Goal: Task Accomplishment & Management: Manage account settings

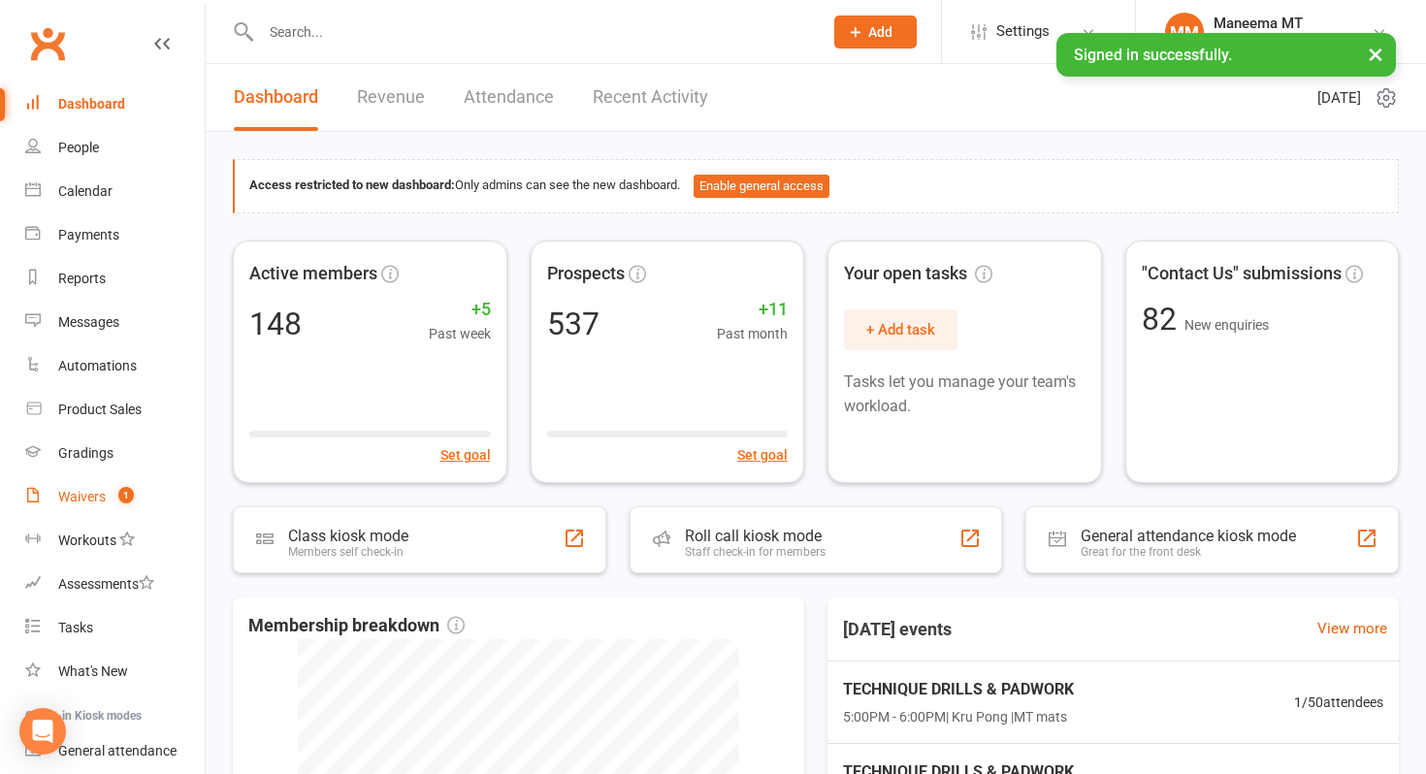
click at [95, 494] on div "Waivers" at bounding box center [82, 497] width 48 height 16
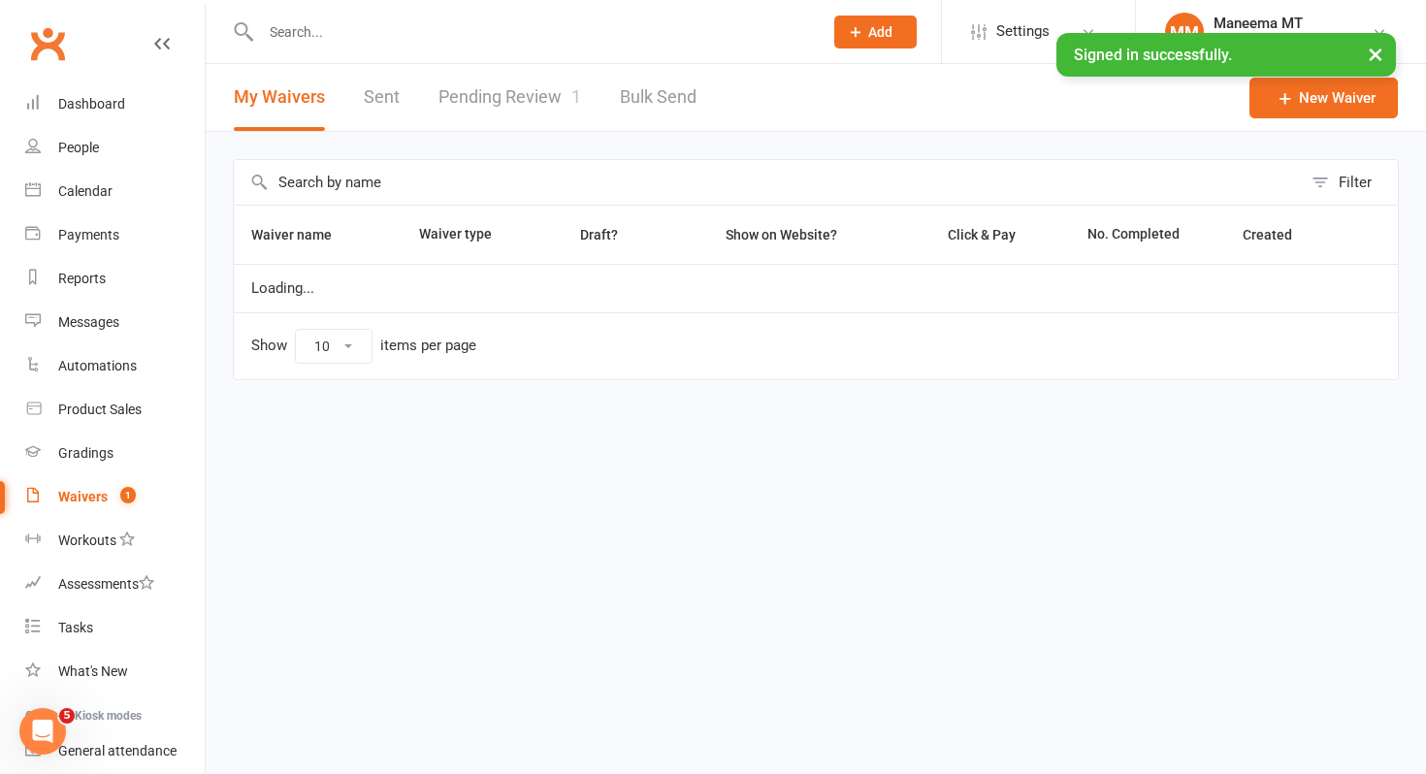
select select "25"
click at [526, 107] on link "Pending Review 1" at bounding box center [510, 97] width 143 height 67
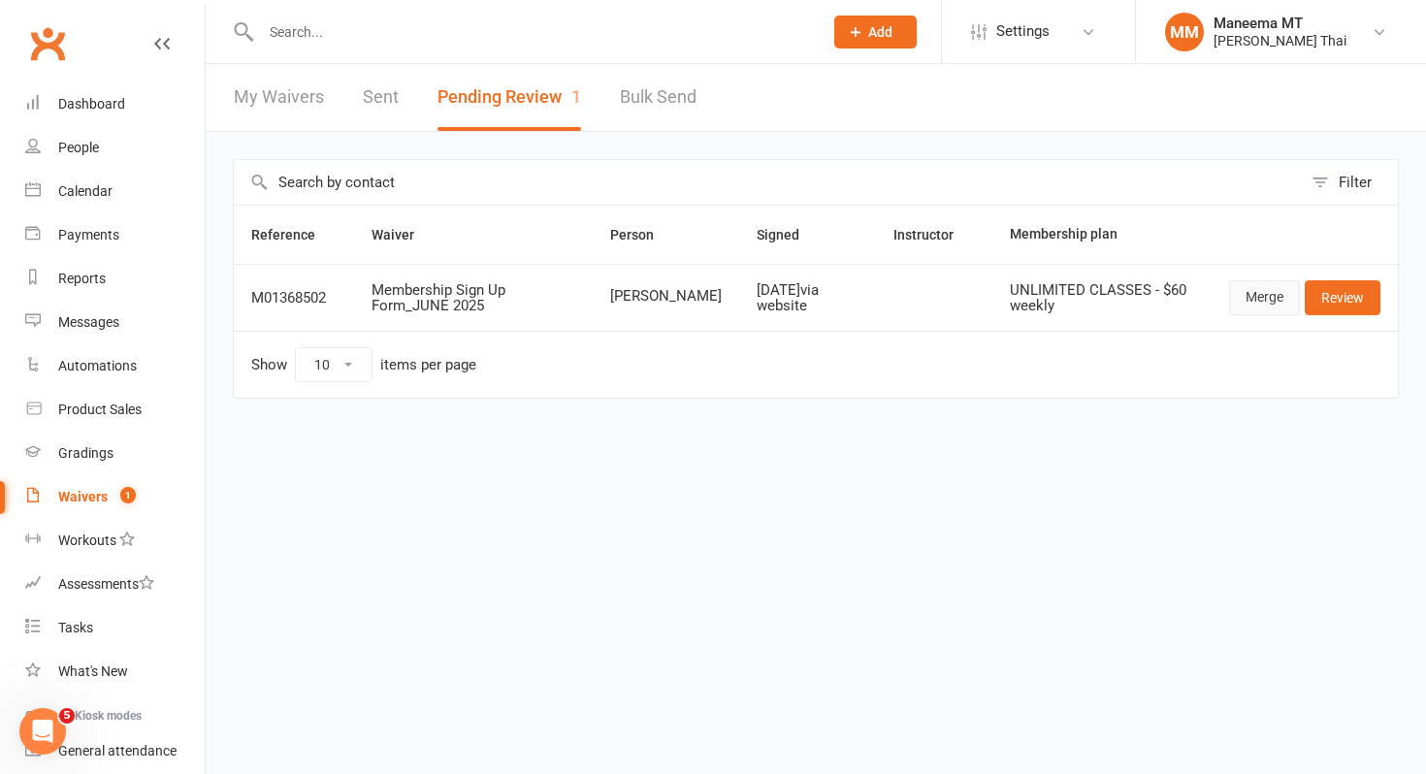
click at [1279, 305] on link "Merge" at bounding box center [1264, 297] width 71 height 35
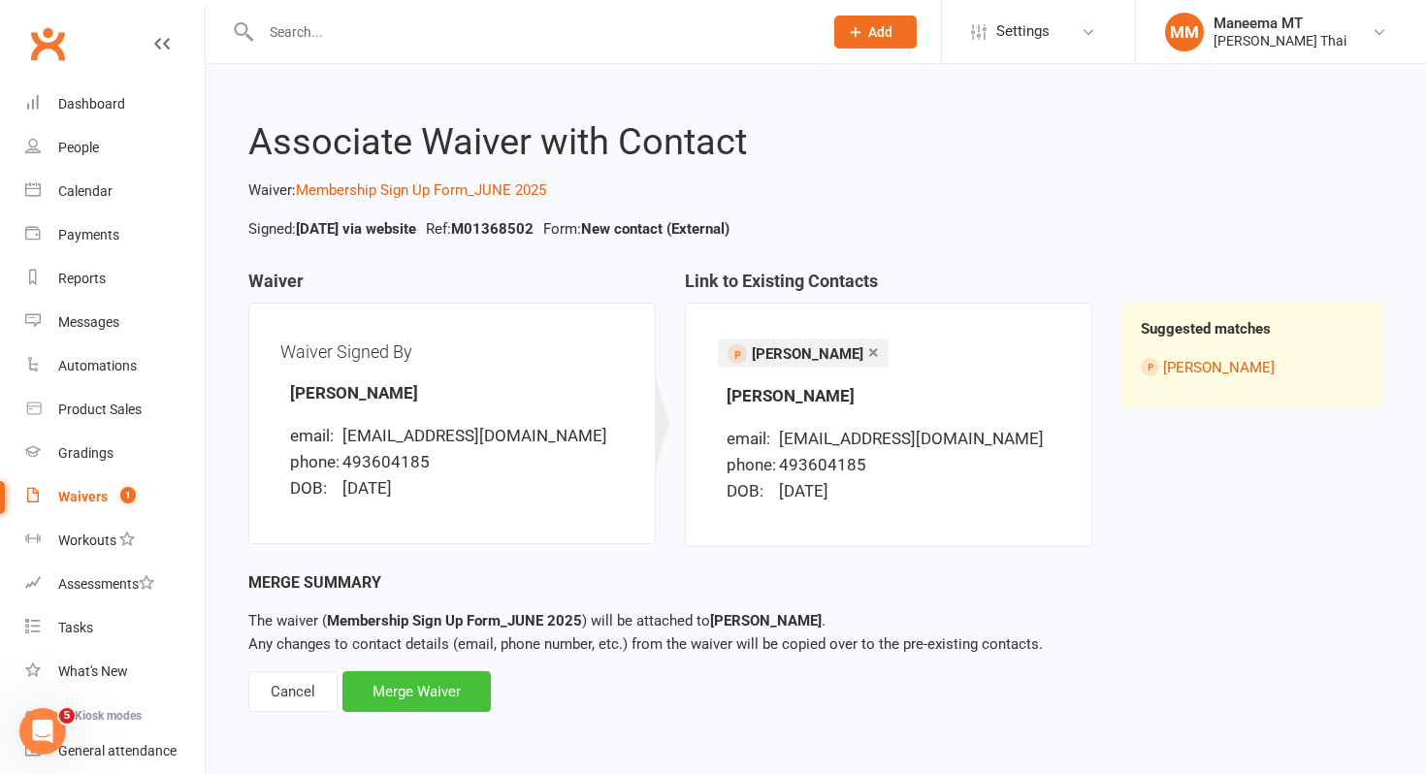
click at [419, 688] on div "Merge Waiver" at bounding box center [417, 691] width 148 height 41
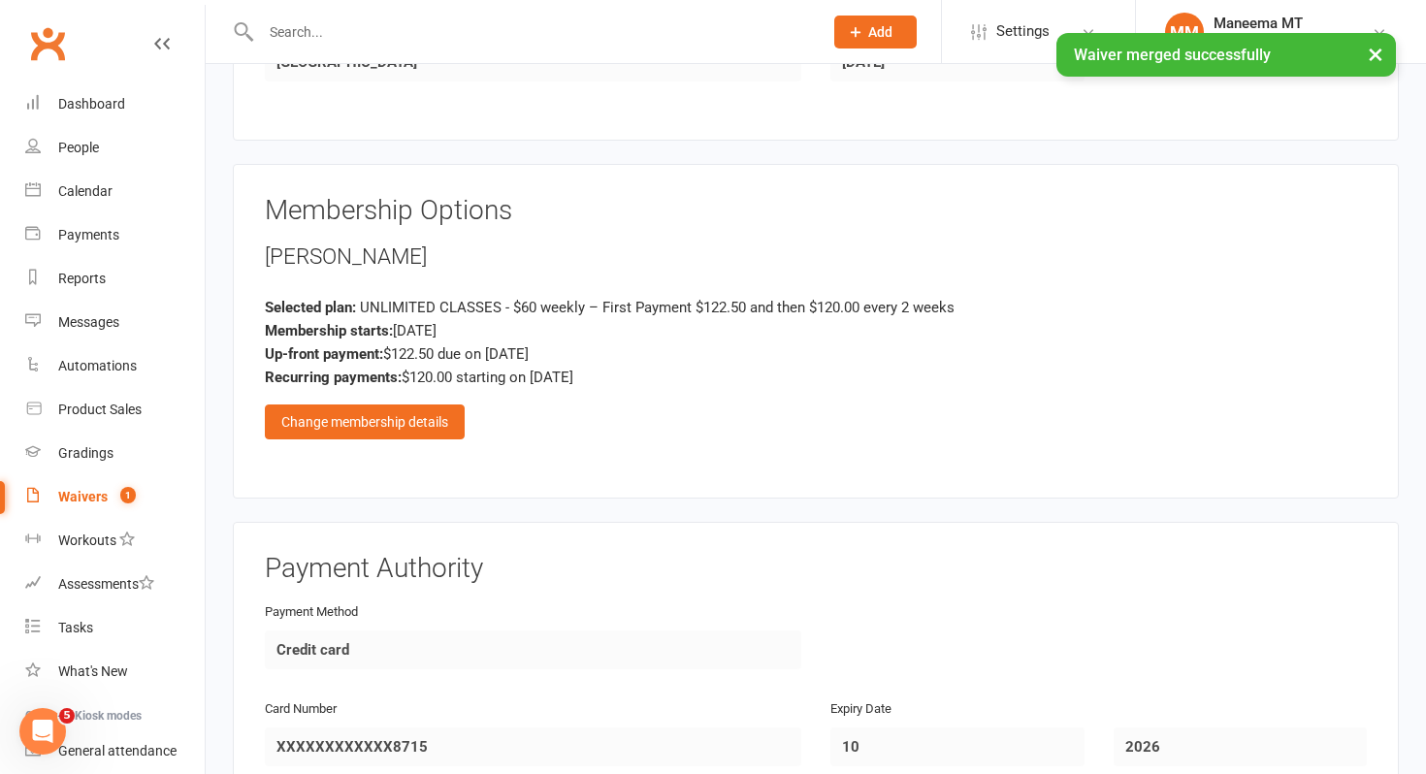
scroll to position [1327, 0]
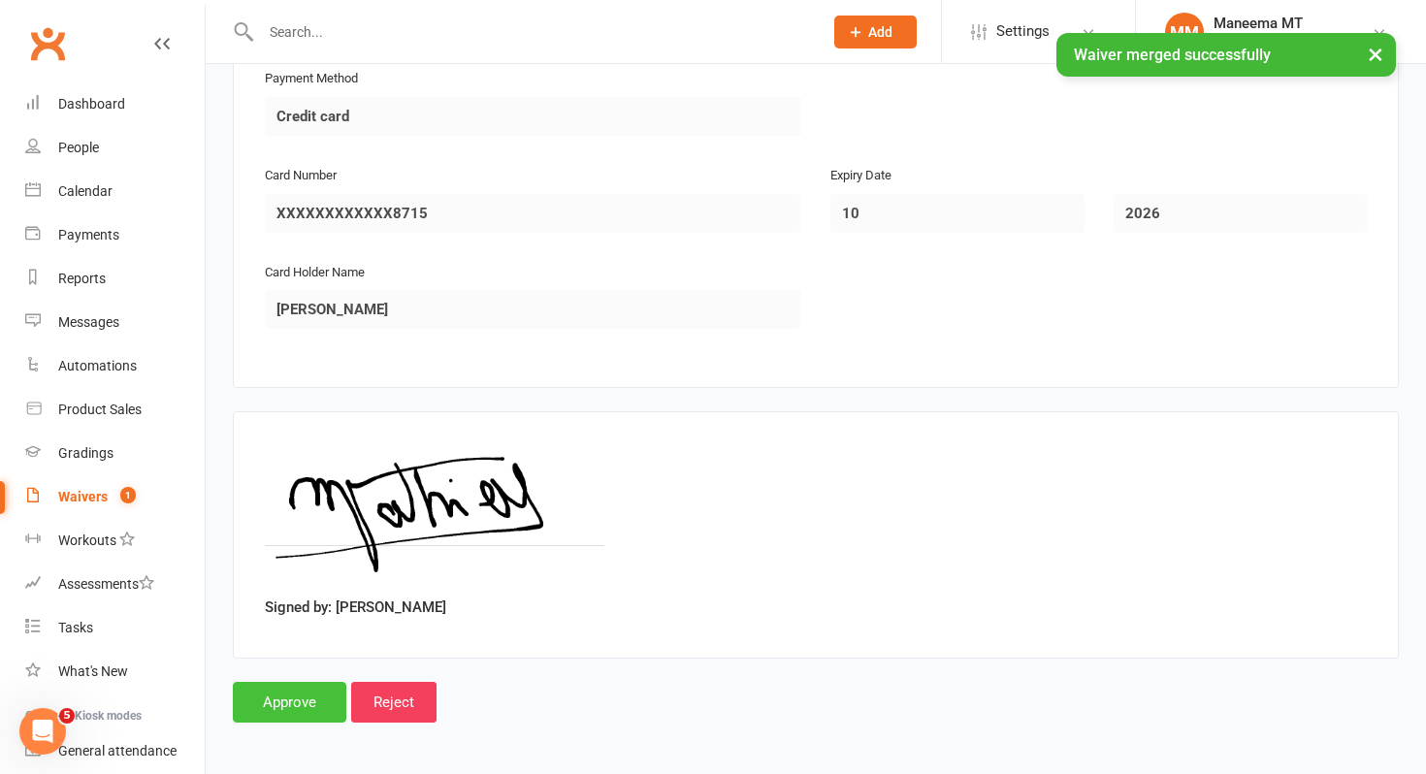
click at [280, 700] on input "Approve" at bounding box center [290, 702] width 114 height 41
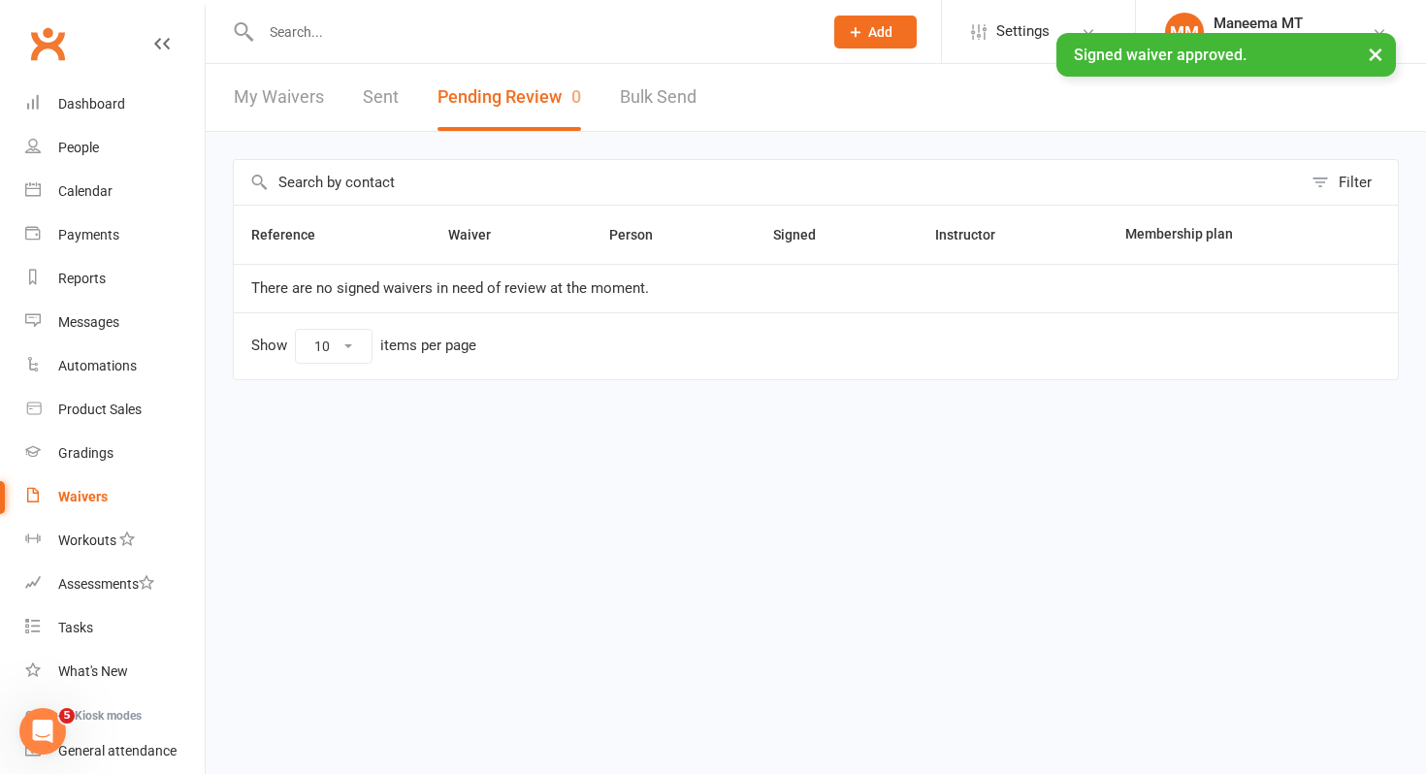
click at [269, 29] on input "text" at bounding box center [532, 31] width 554 height 27
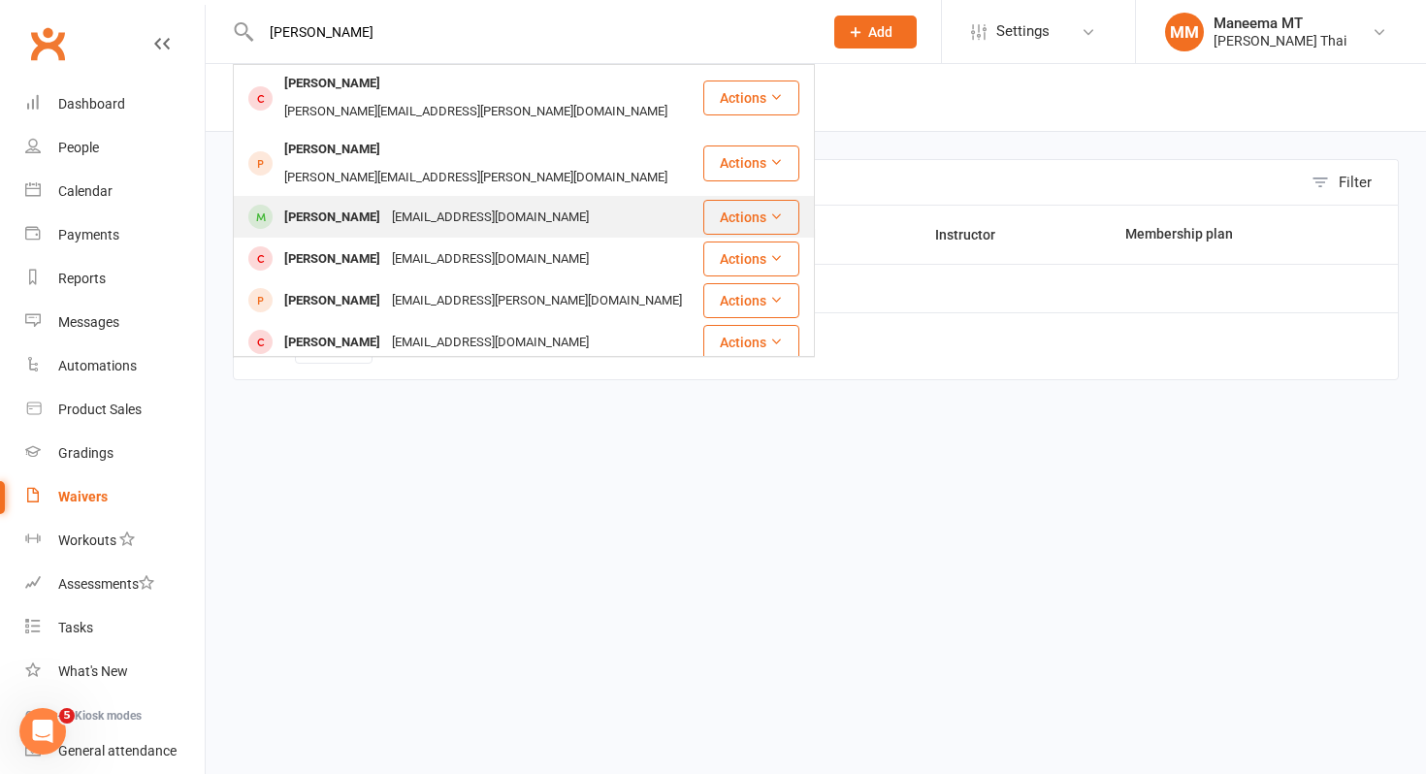
type input "[PERSON_NAME]"
click at [308, 204] on div "[PERSON_NAME]" at bounding box center [332, 218] width 108 height 28
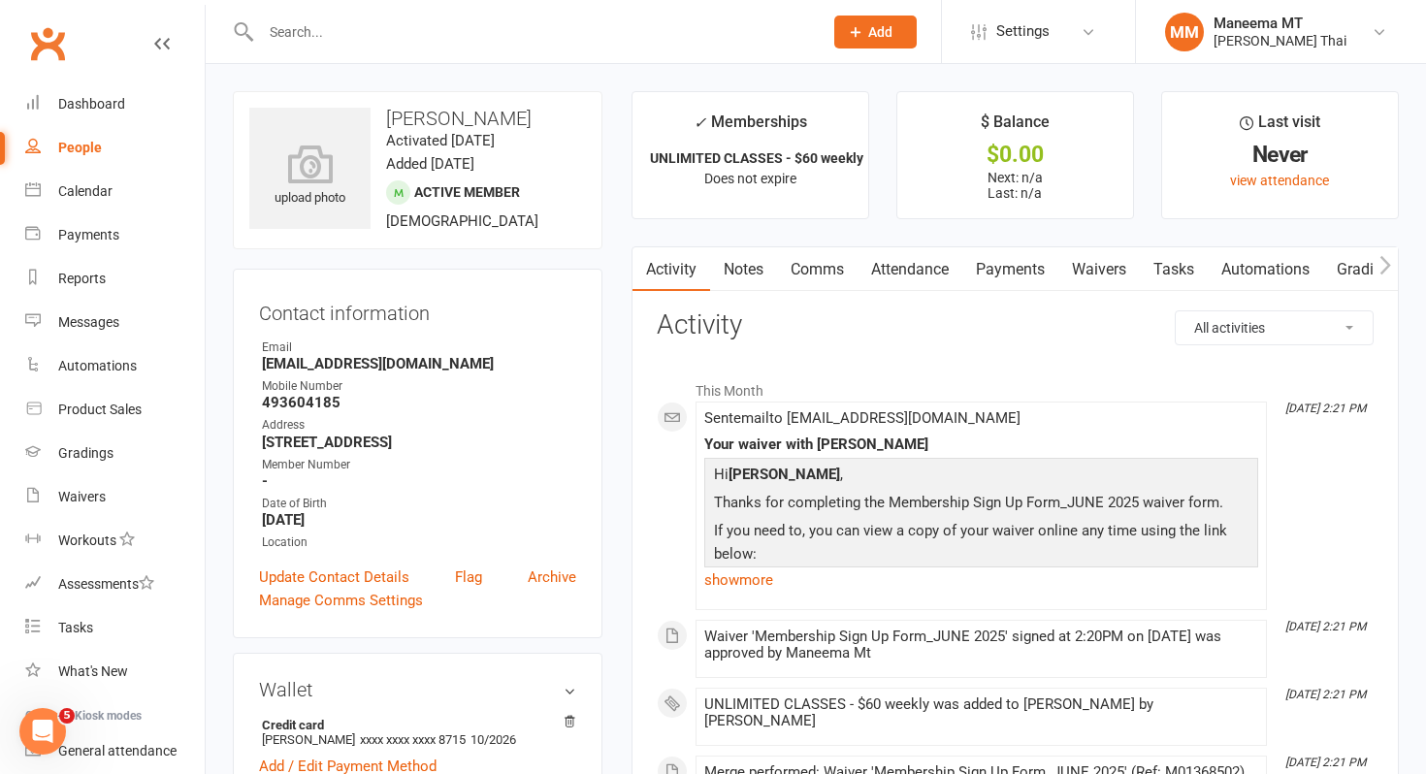
click at [1051, 269] on link "Payments" at bounding box center [1011, 269] width 96 height 45
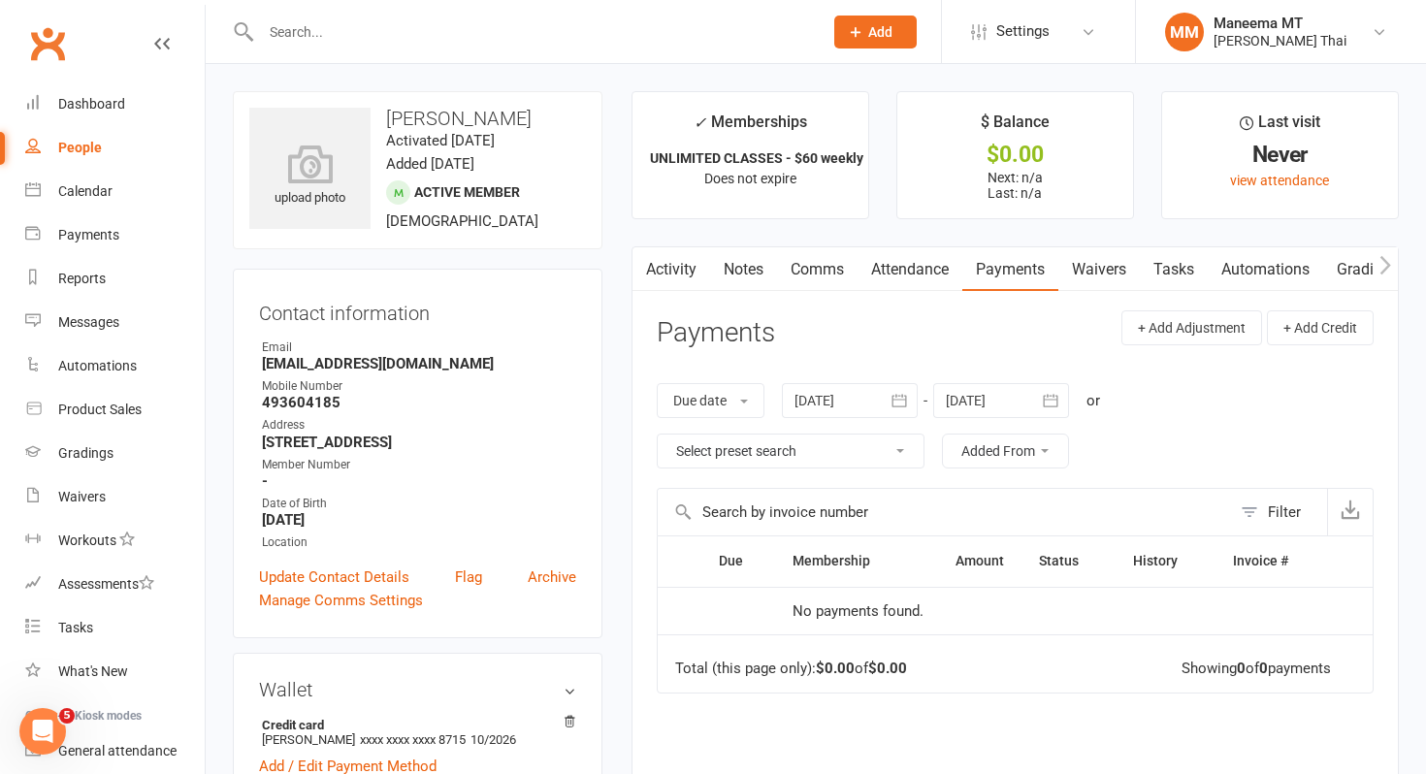
click at [908, 418] on div "Due date Due date Date paid Date failed Date settled [DATE] [DATE] Sun Mon Tue …" at bounding box center [1015, 426] width 717 height 124
click at [908, 406] on icon "button" at bounding box center [899, 400] width 19 height 19
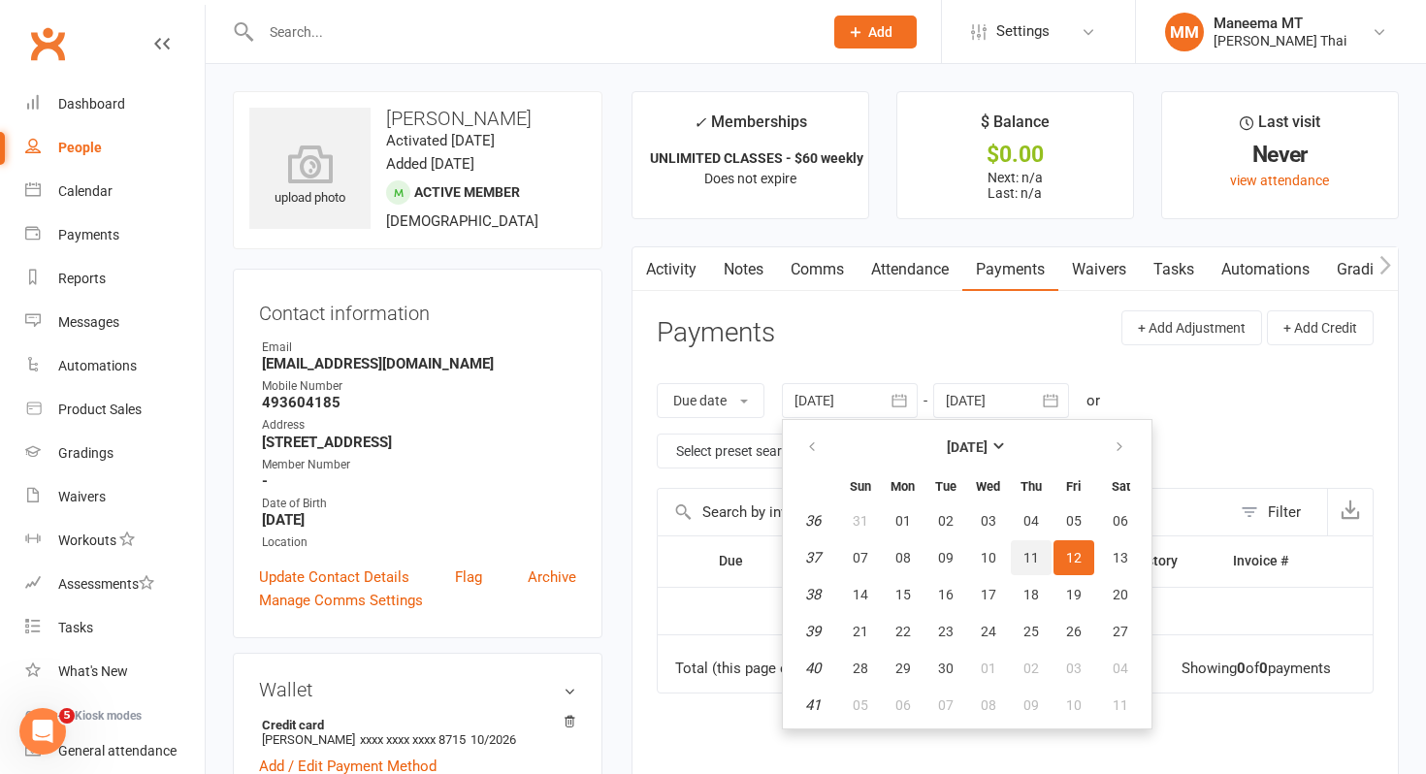
click at [1032, 553] on span "11" at bounding box center [1032, 558] width 16 height 16
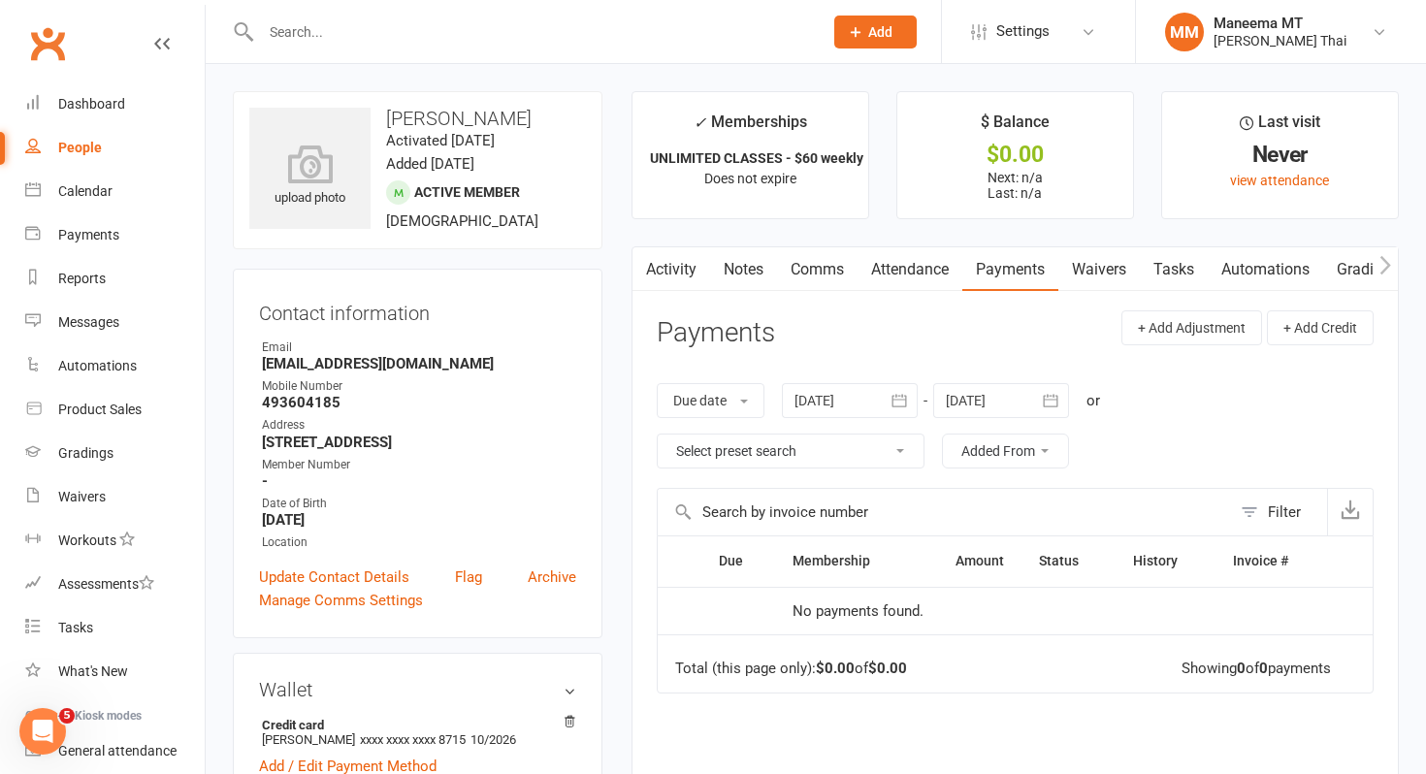
click at [907, 397] on icon "button" at bounding box center [899, 400] width 19 height 19
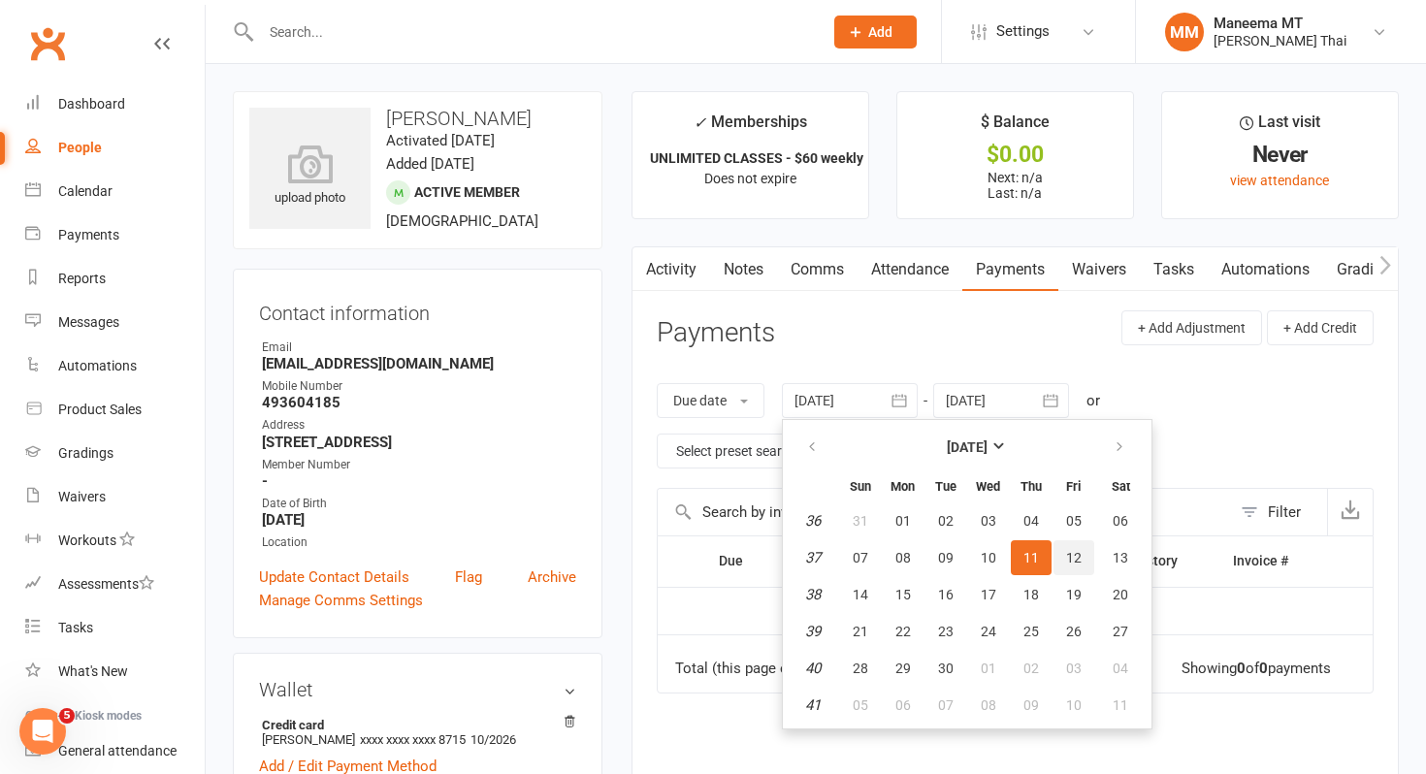
click at [1068, 559] on span "12" at bounding box center [1074, 558] width 16 height 16
type input "[DATE]"
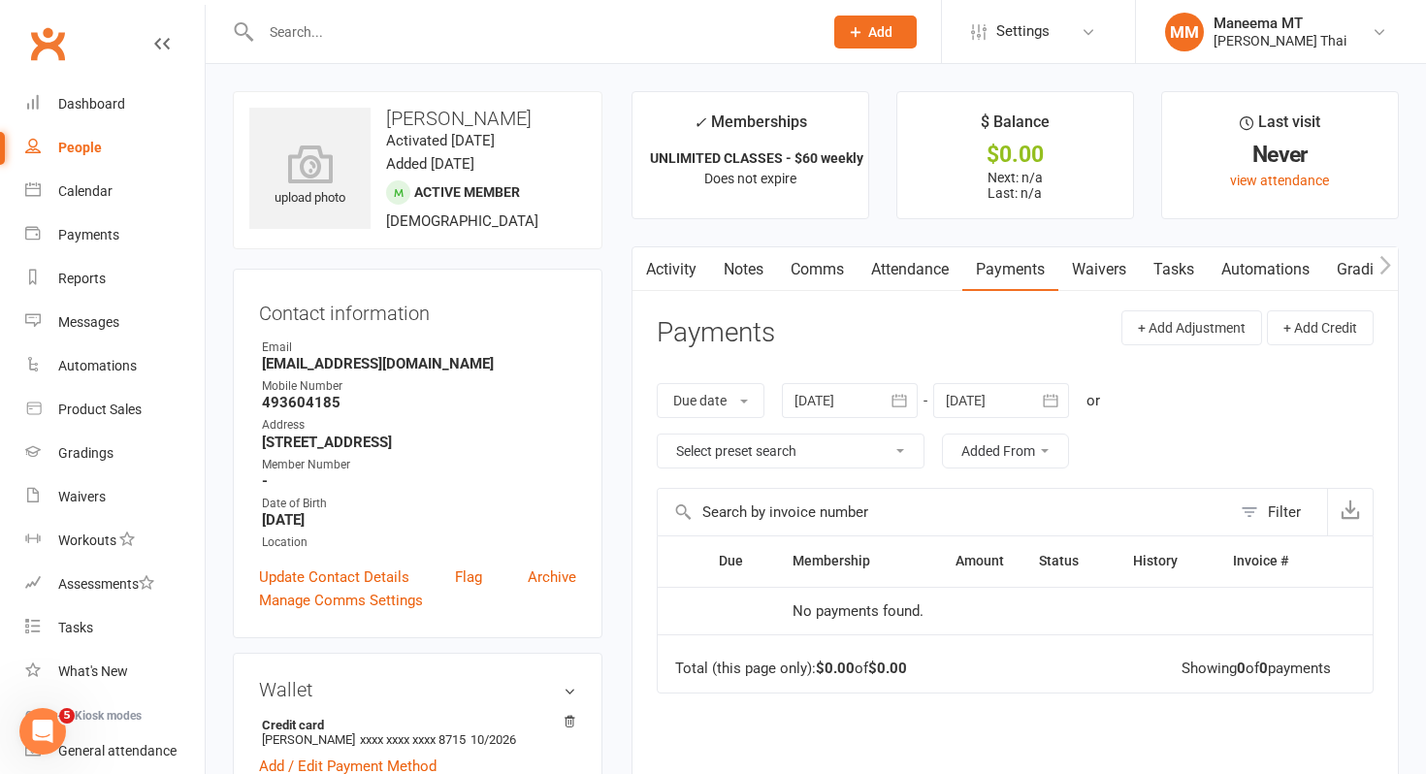
click at [686, 275] on link "Activity" at bounding box center [672, 269] width 78 height 45
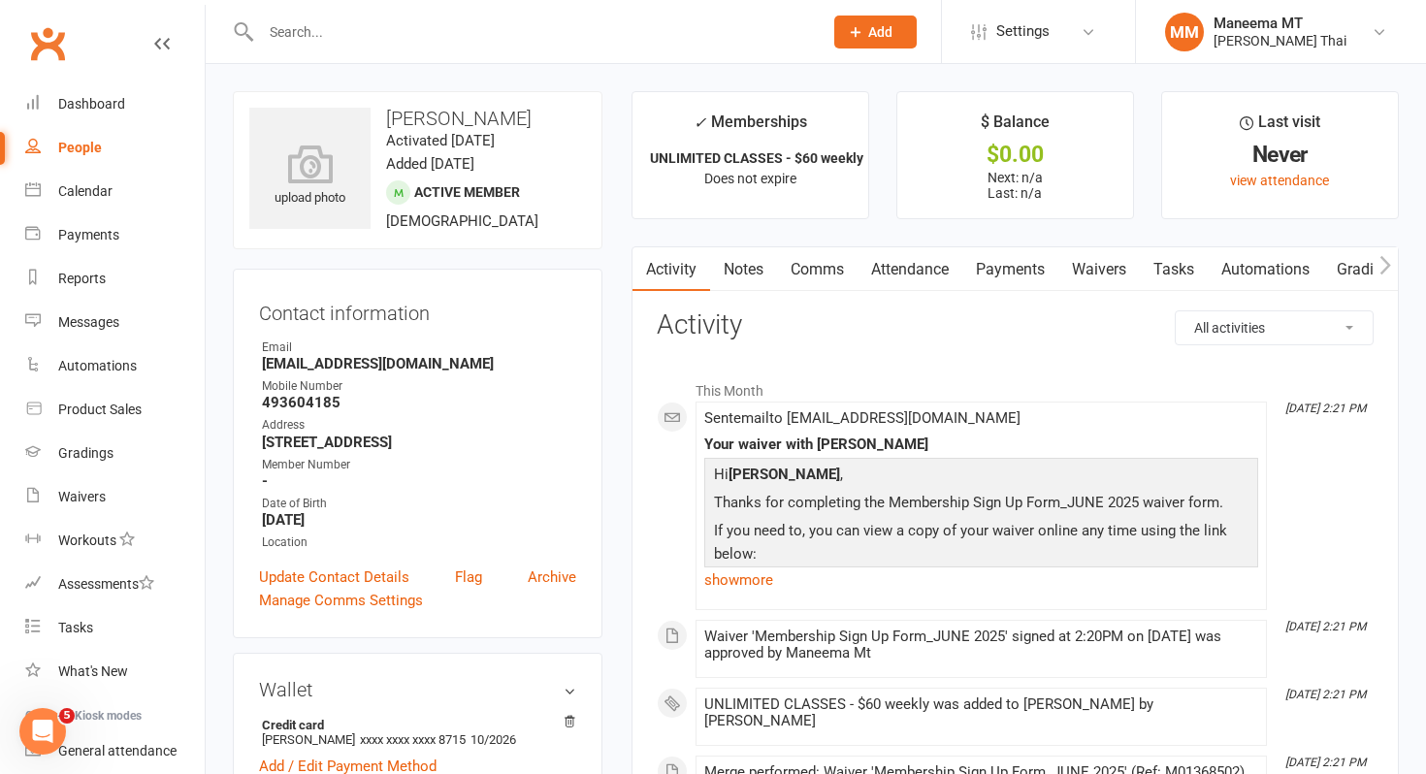
click at [1017, 264] on link "Payments" at bounding box center [1011, 269] width 96 height 45
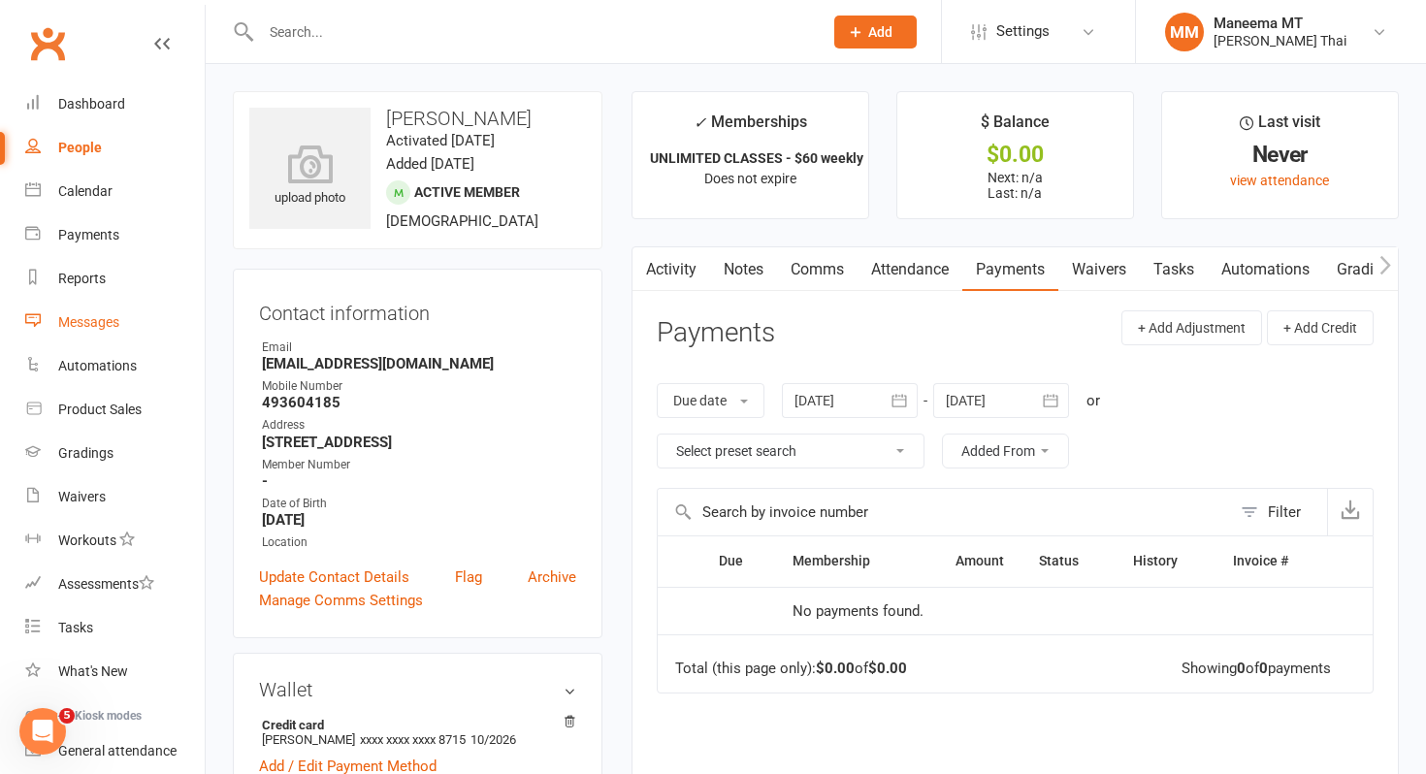
click at [115, 319] on div "Messages" at bounding box center [88, 322] width 61 height 16
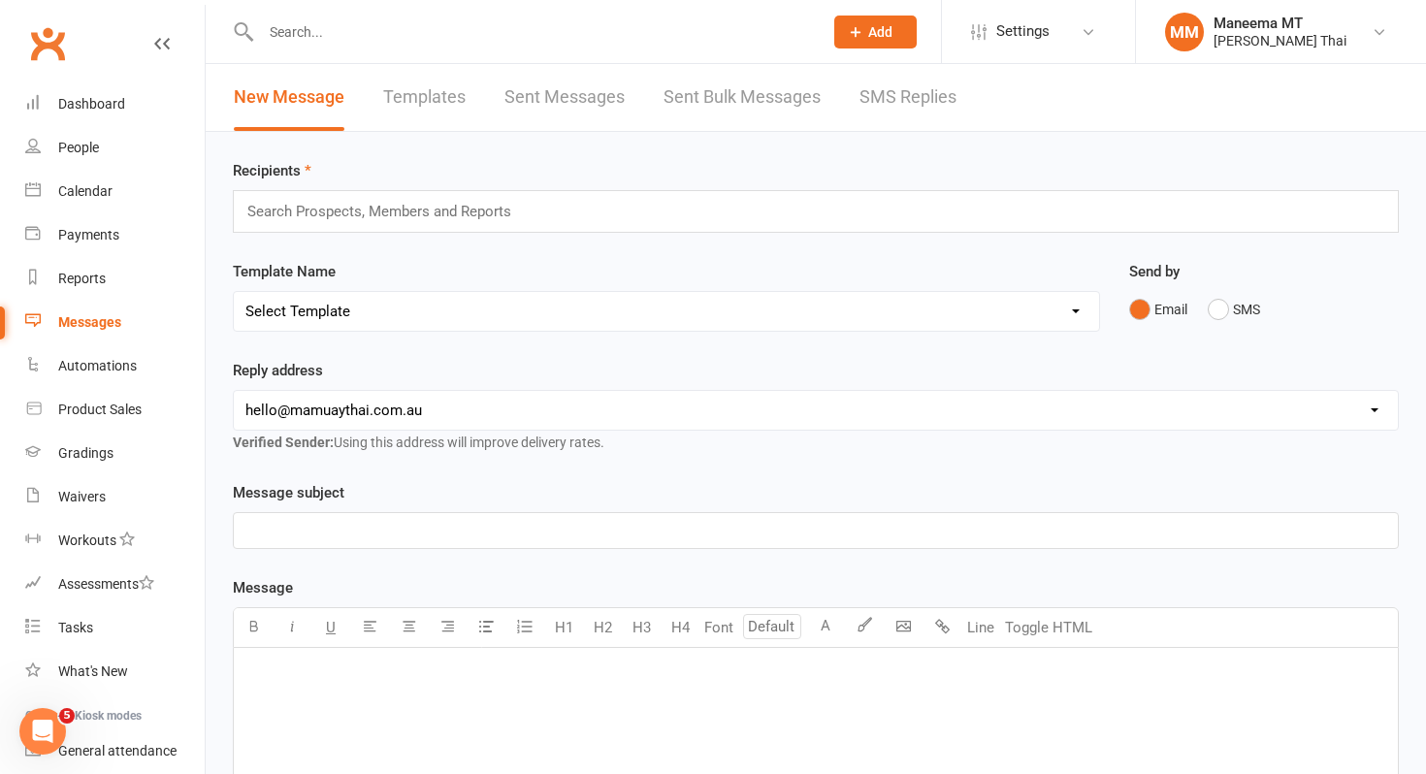
click at [330, 31] on input "text" at bounding box center [532, 31] width 554 height 27
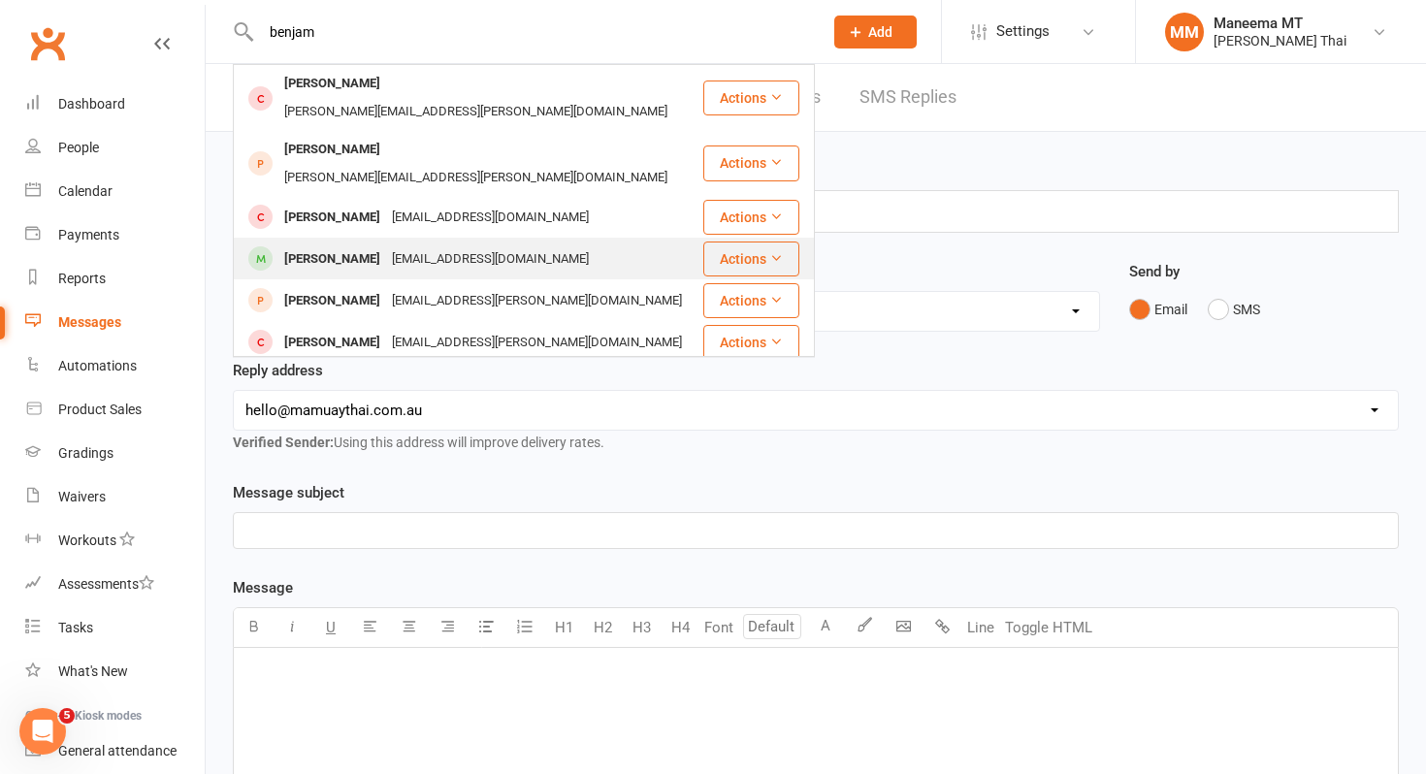
type input "benjam"
click at [322, 246] on div "[PERSON_NAME]" at bounding box center [332, 260] width 108 height 28
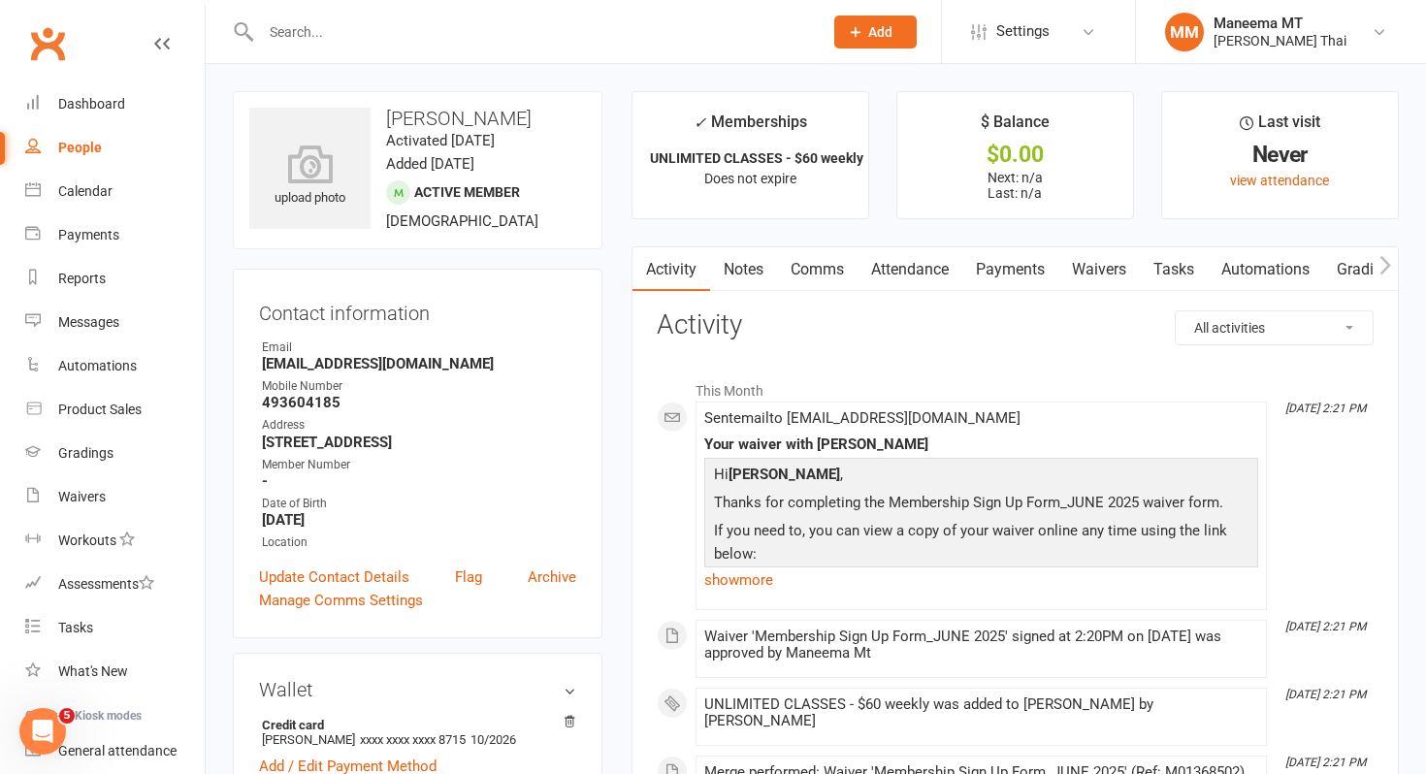
click at [1015, 272] on link "Payments" at bounding box center [1011, 269] width 96 height 45
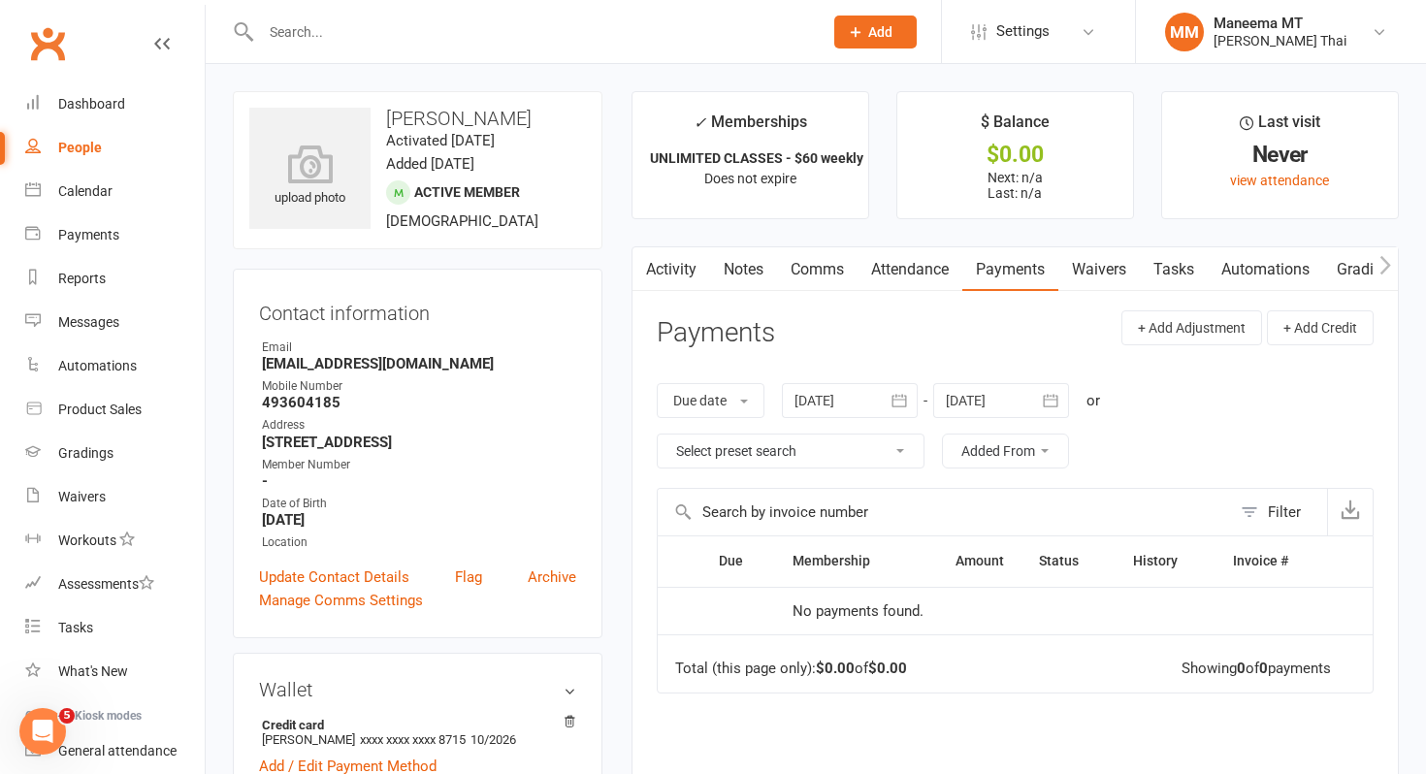
click at [883, 410] on div at bounding box center [850, 400] width 136 height 35
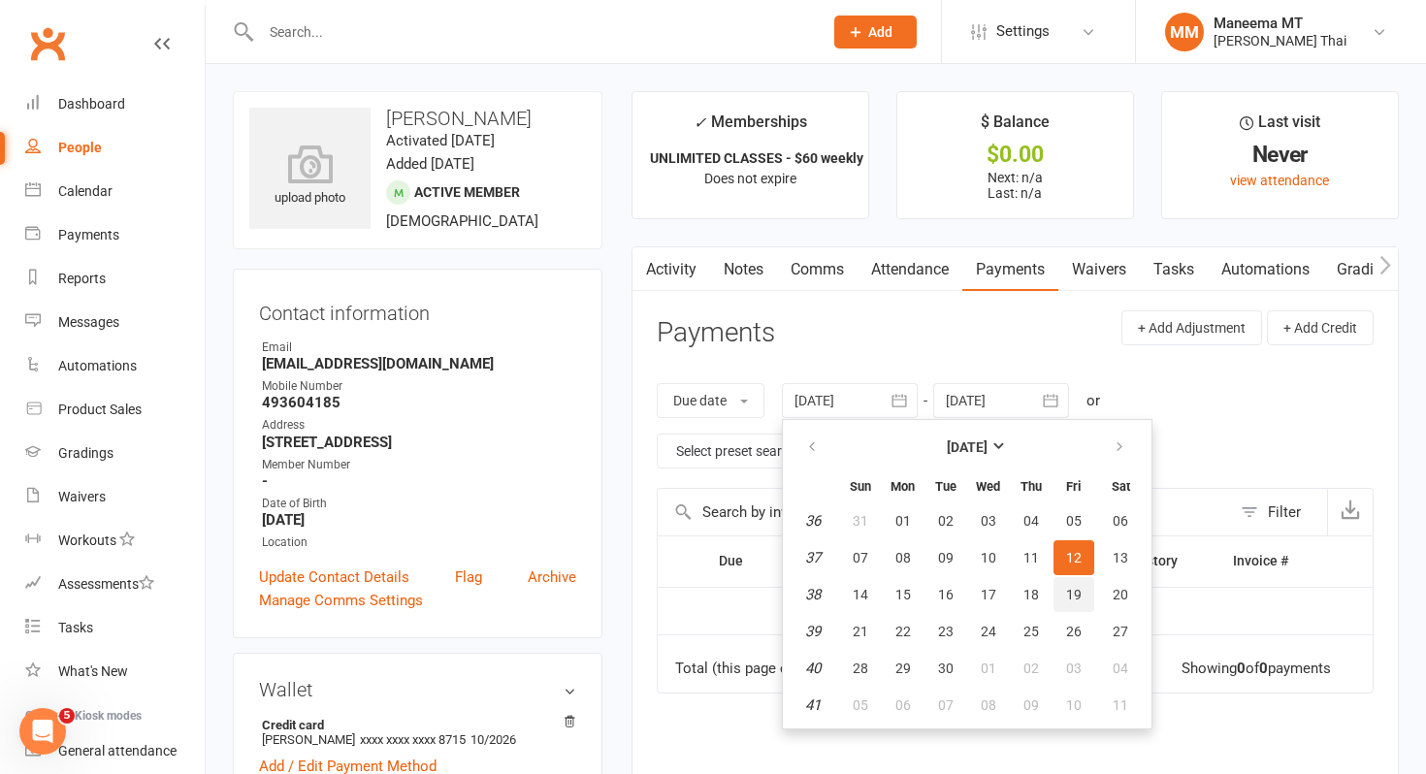
click at [1067, 592] on button "19" at bounding box center [1074, 594] width 41 height 35
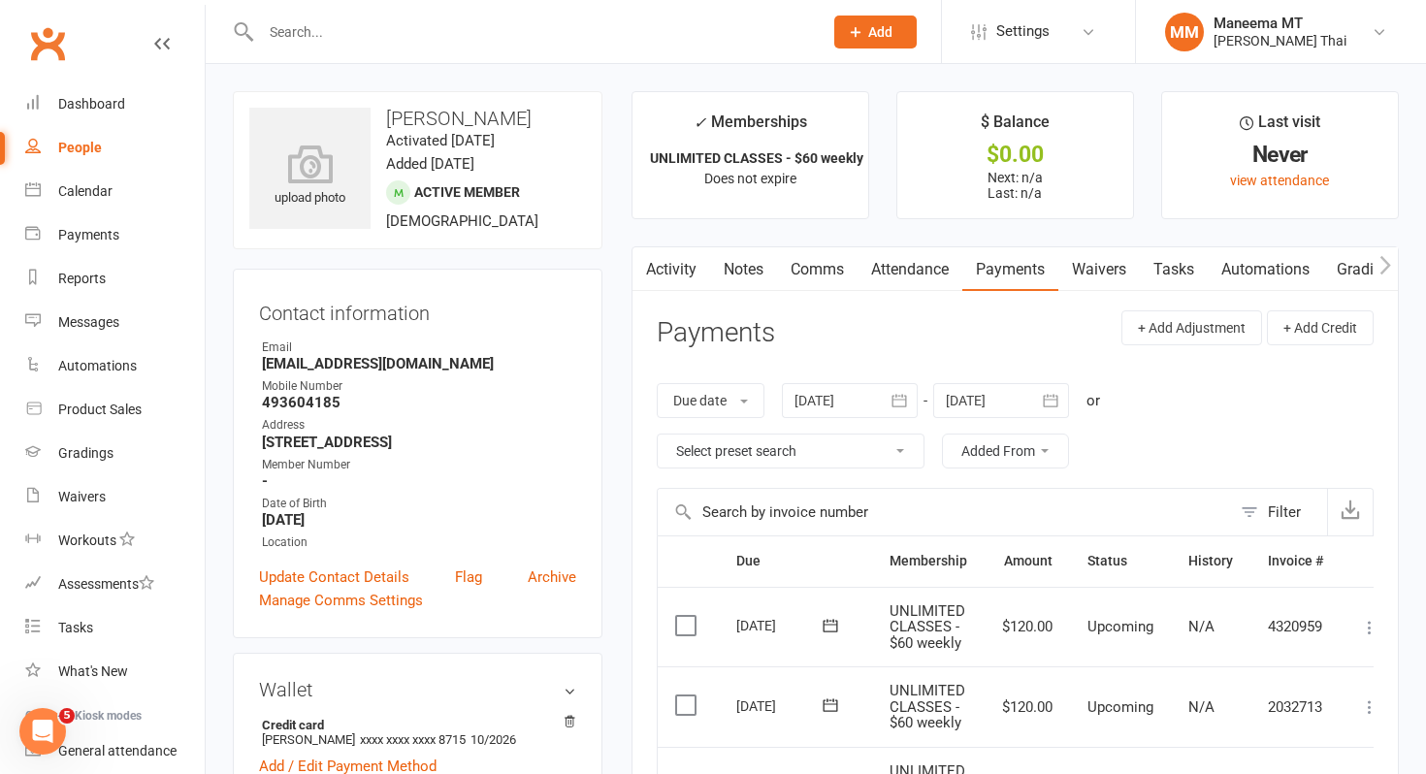
click at [892, 404] on button "button" at bounding box center [900, 400] width 35 height 35
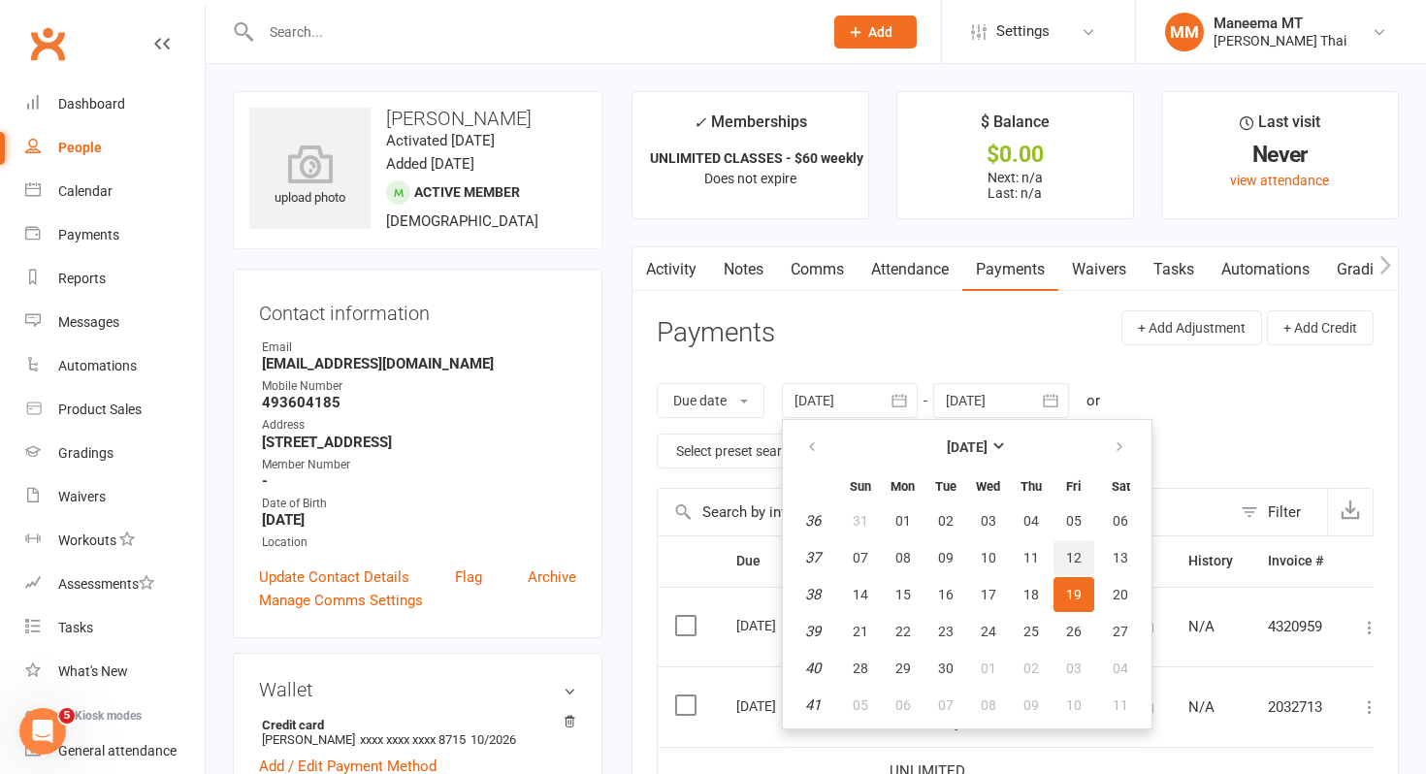
click at [1065, 566] on button "12" at bounding box center [1074, 557] width 41 height 35
type input "[DATE]"
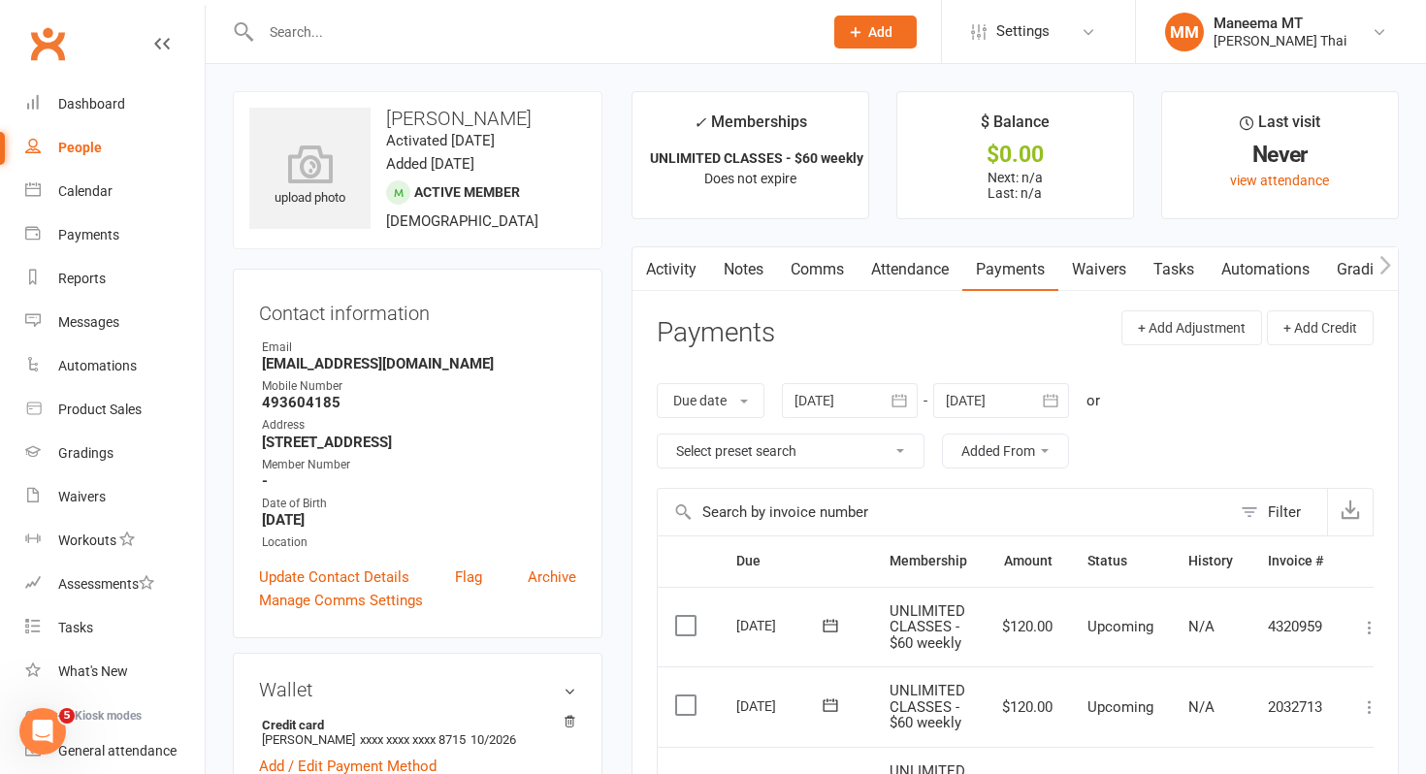
click at [906, 409] on icon "button" at bounding box center [899, 400] width 19 height 19
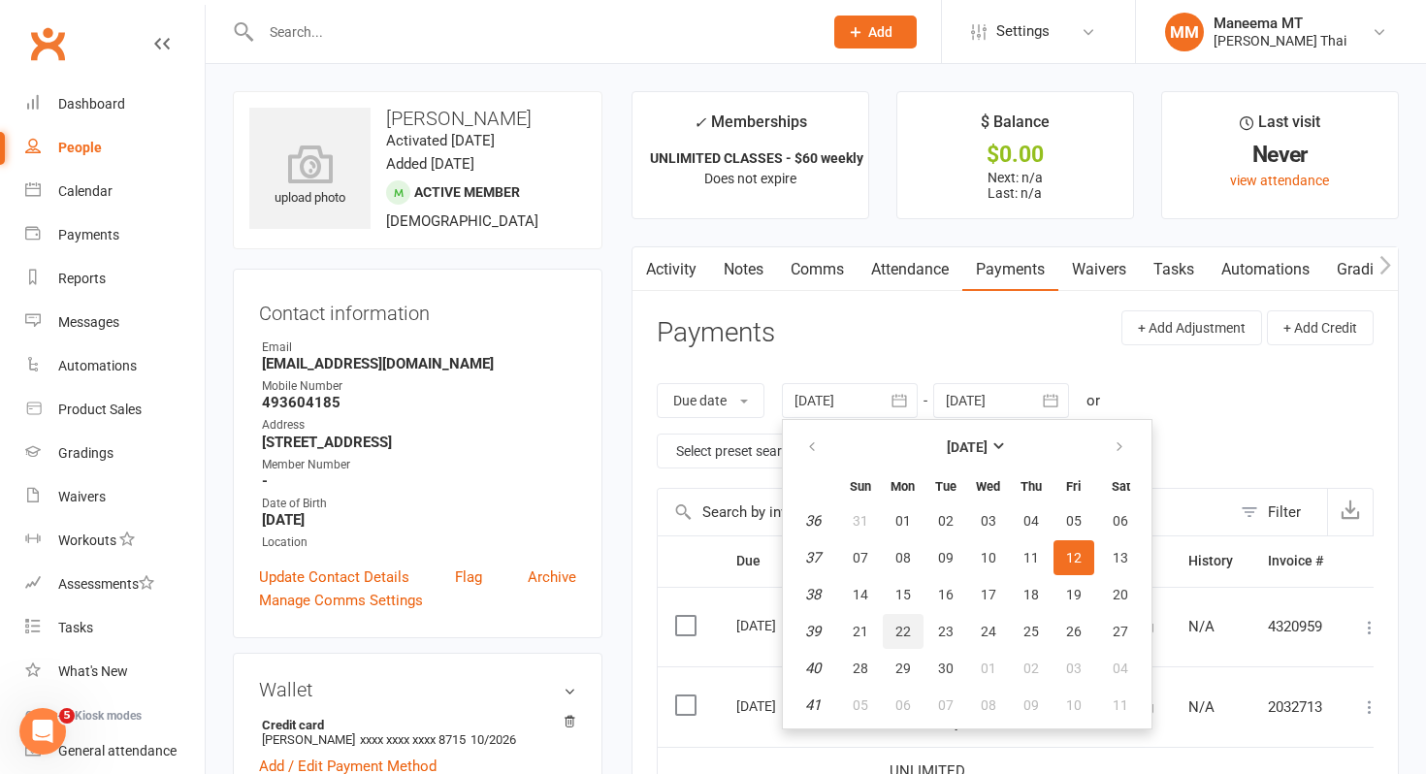
scroll to position [194, 0]
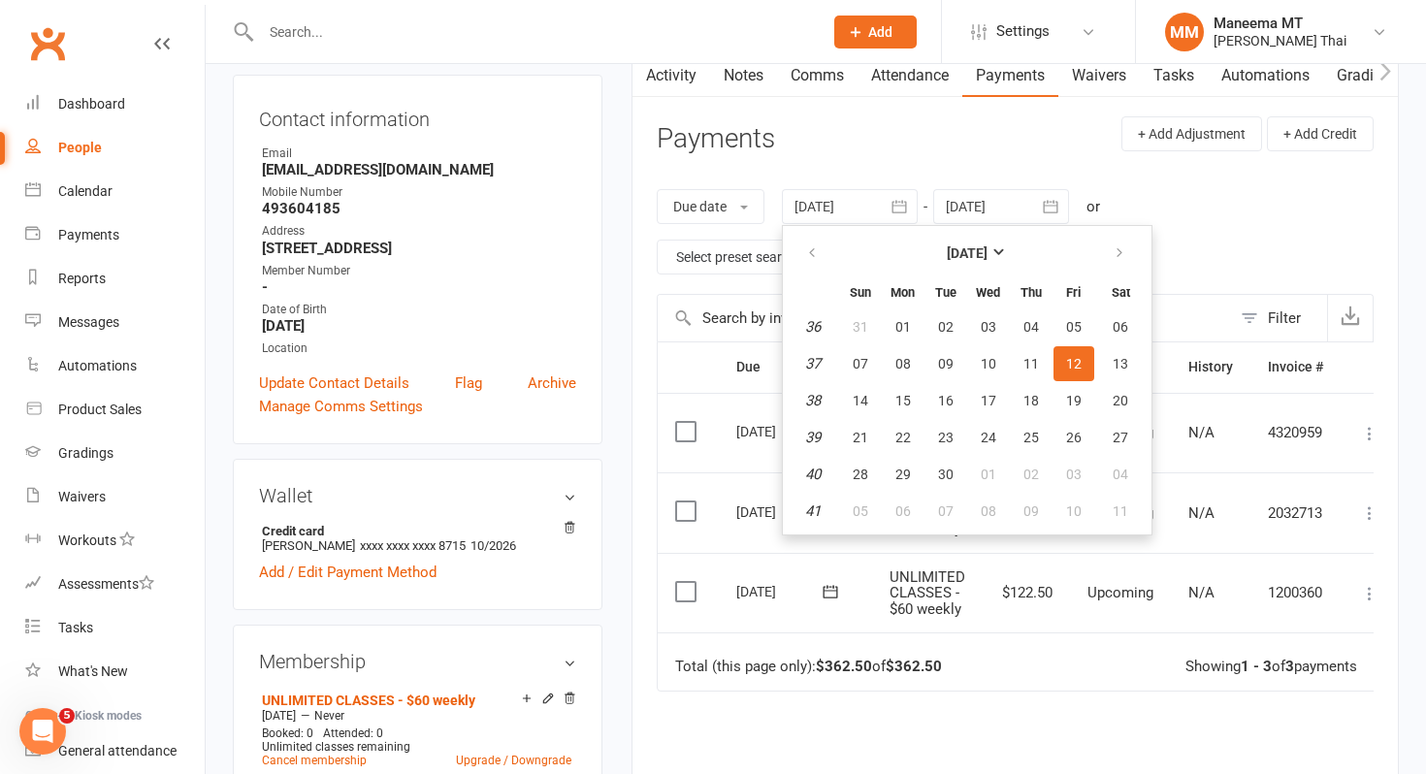
click at [1020, 661] on td "Total (this page only): $362.50 of $362.50 Showing 1 - 3 of 3 payments" at bounding box center [1028, 662] width 741 height 58
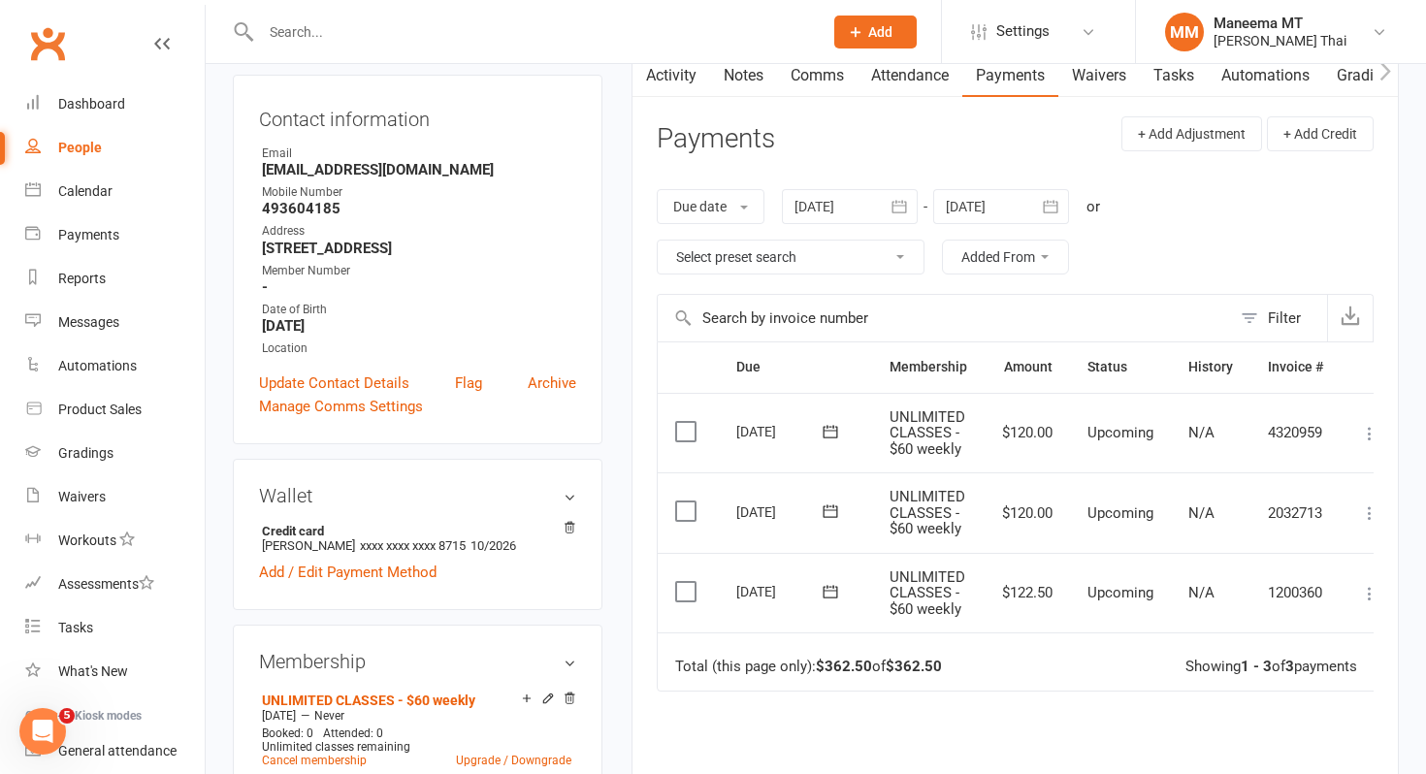
click at [1368, 587] on icon at bounding box center [1369, 593] width 19 height 19
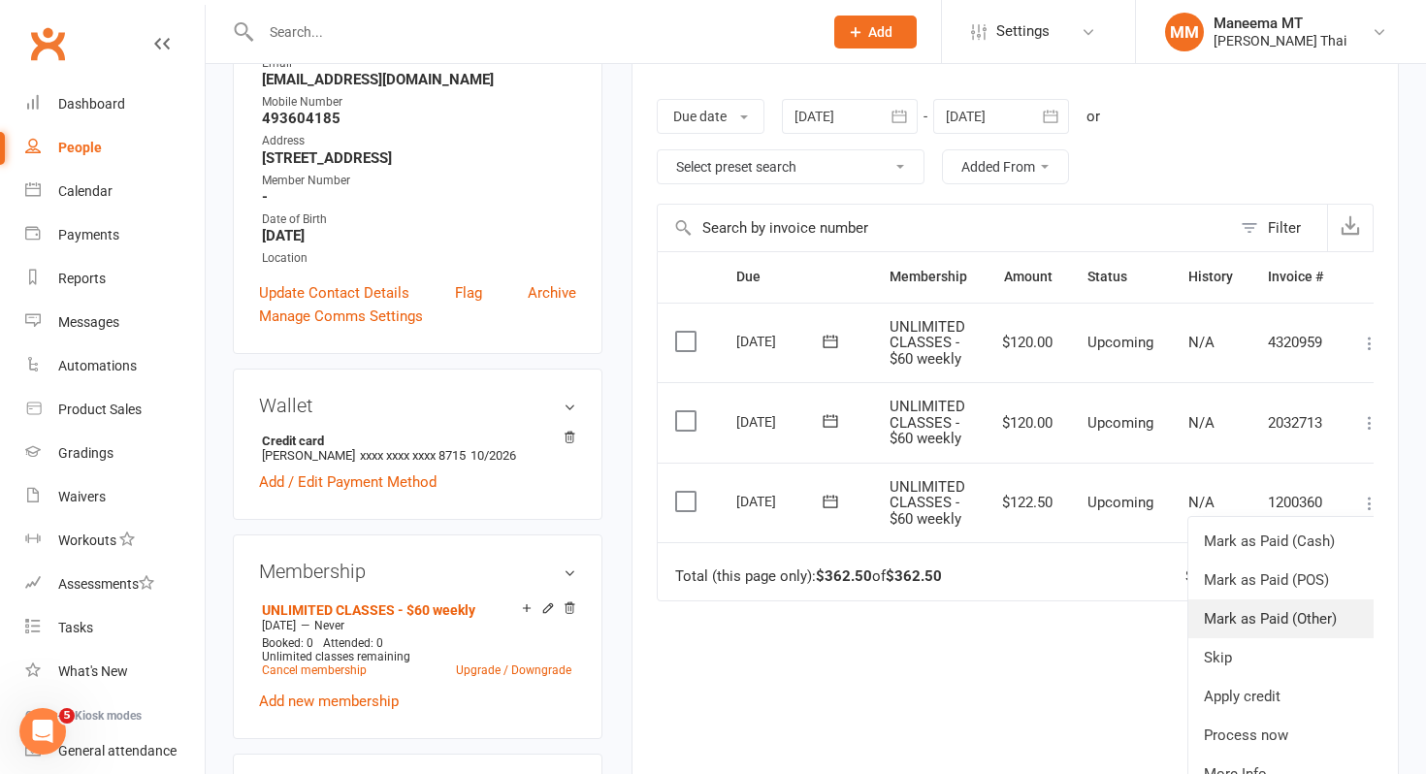
scroll to position [290, 0]
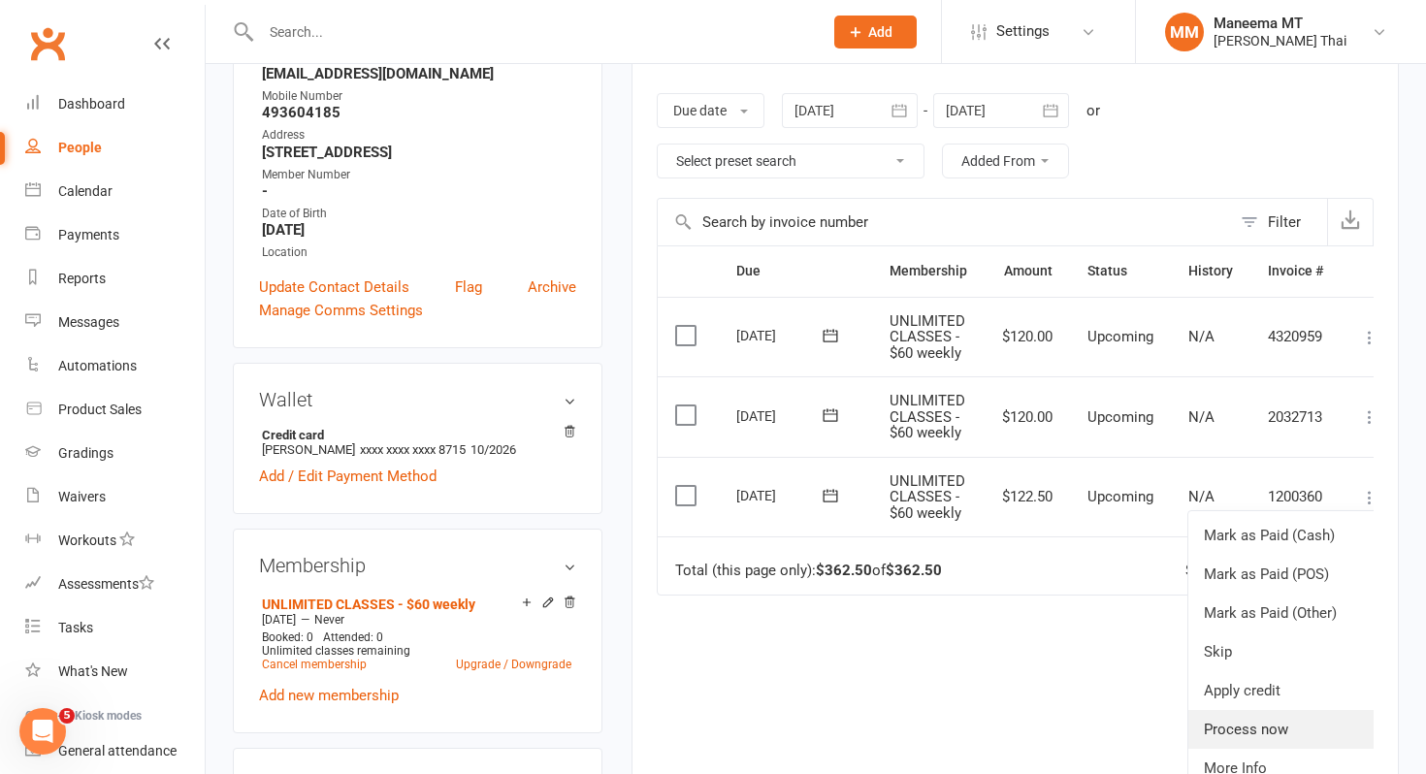
click at [1275, 726] on link "Process now" at bounding box center [1285, 729] width 192 height 39
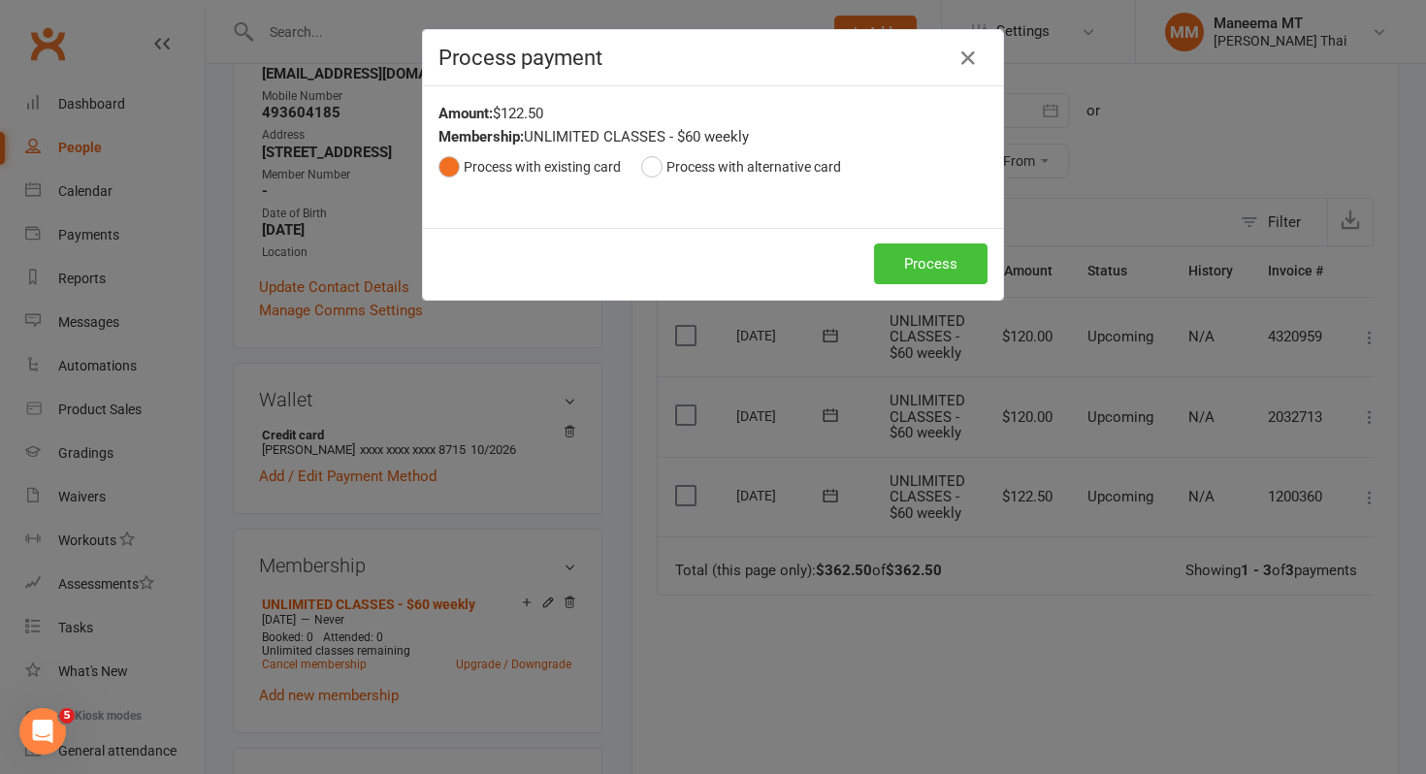
click at [933, 248] on button "Process" at bounding box center [931, 264] width 114 height 41
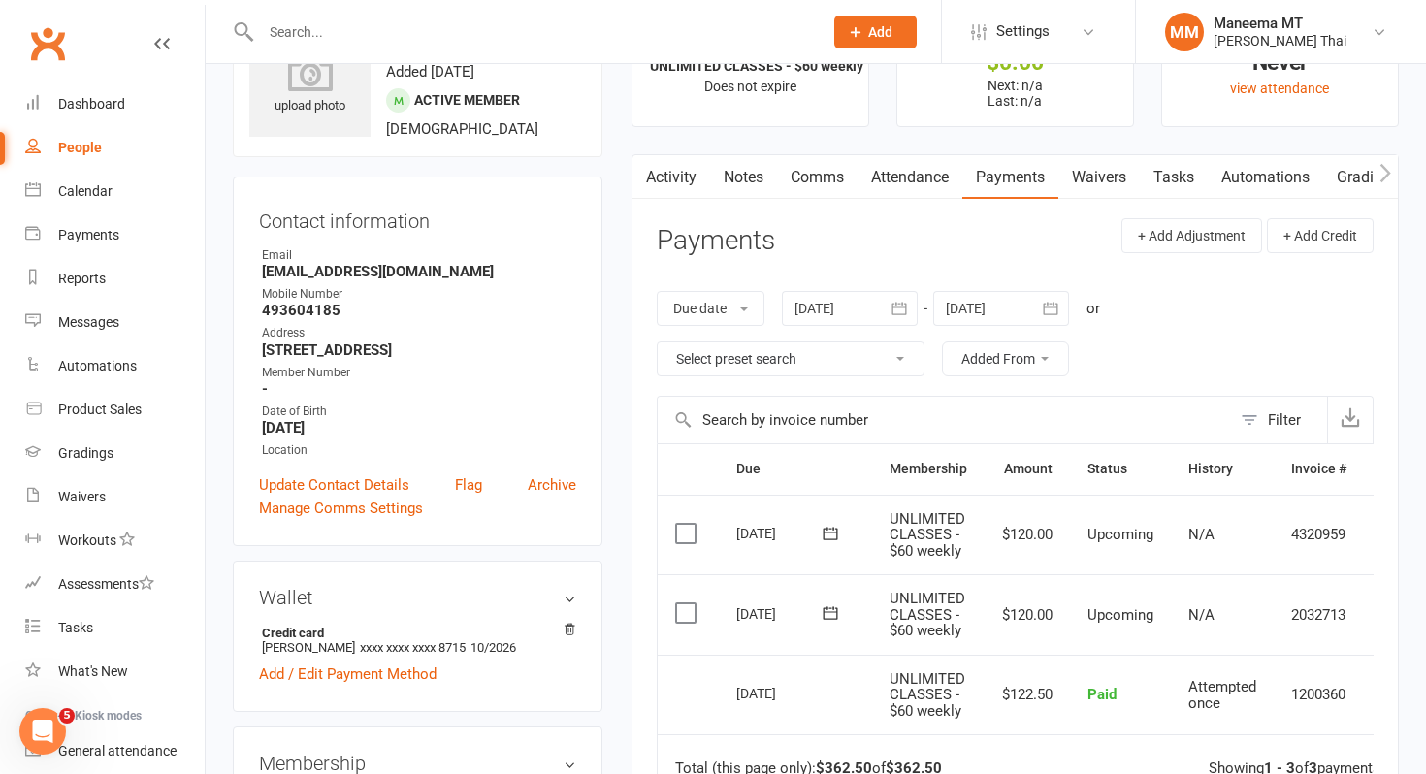
scroll to position [0, 0]
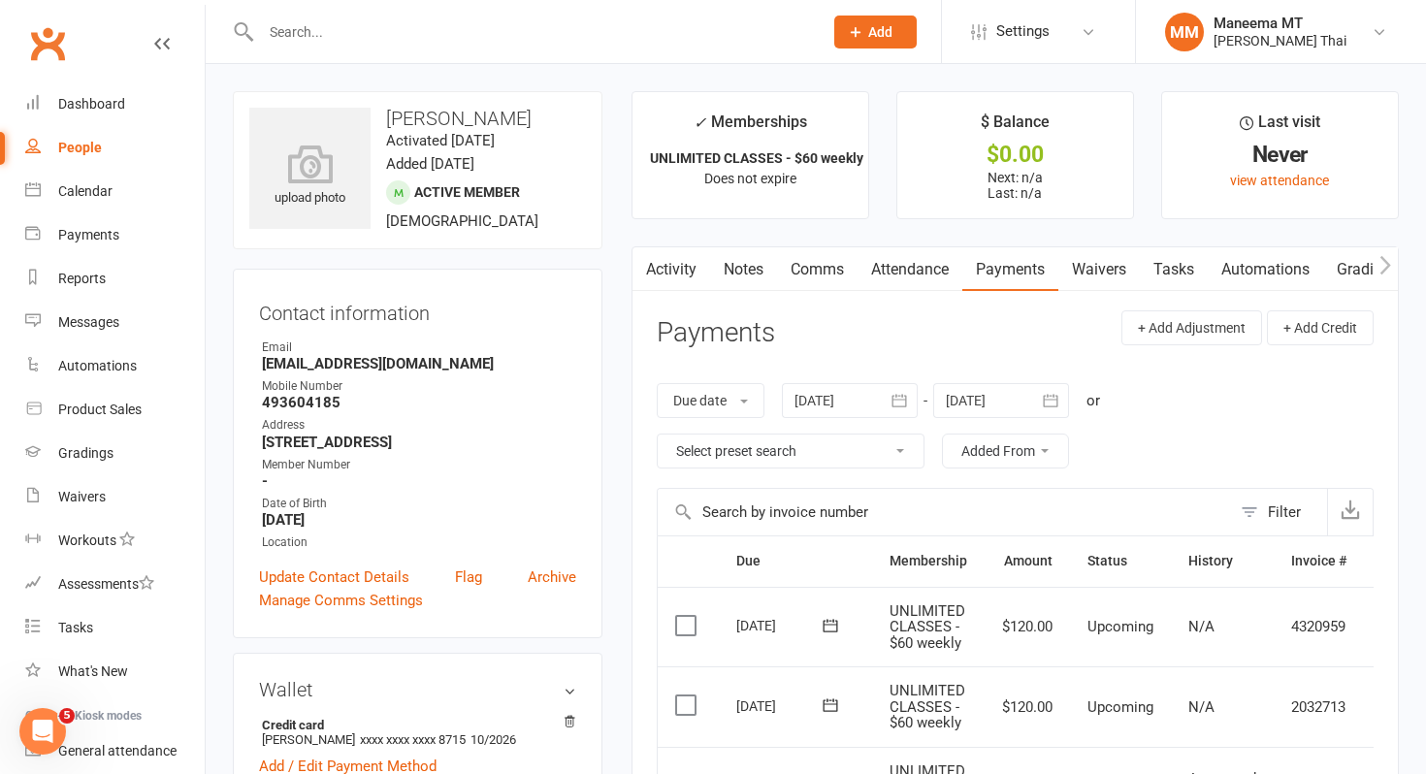
click at [84, 162] on link "People" at bounding box center [115, 148] width 180 height 44
select select "100"
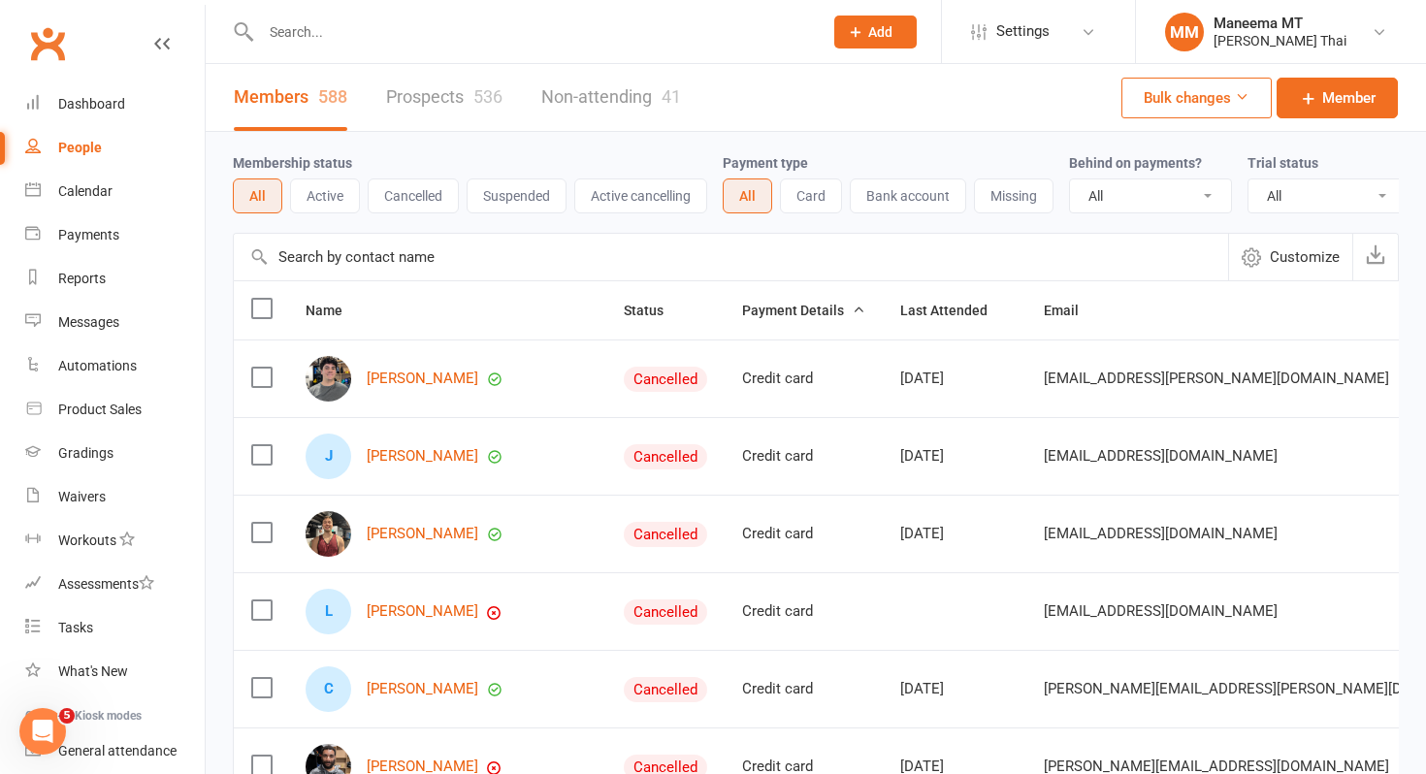
click at [315, 202] on button "Active" at bounding box center [325, 196] width 70 height 35
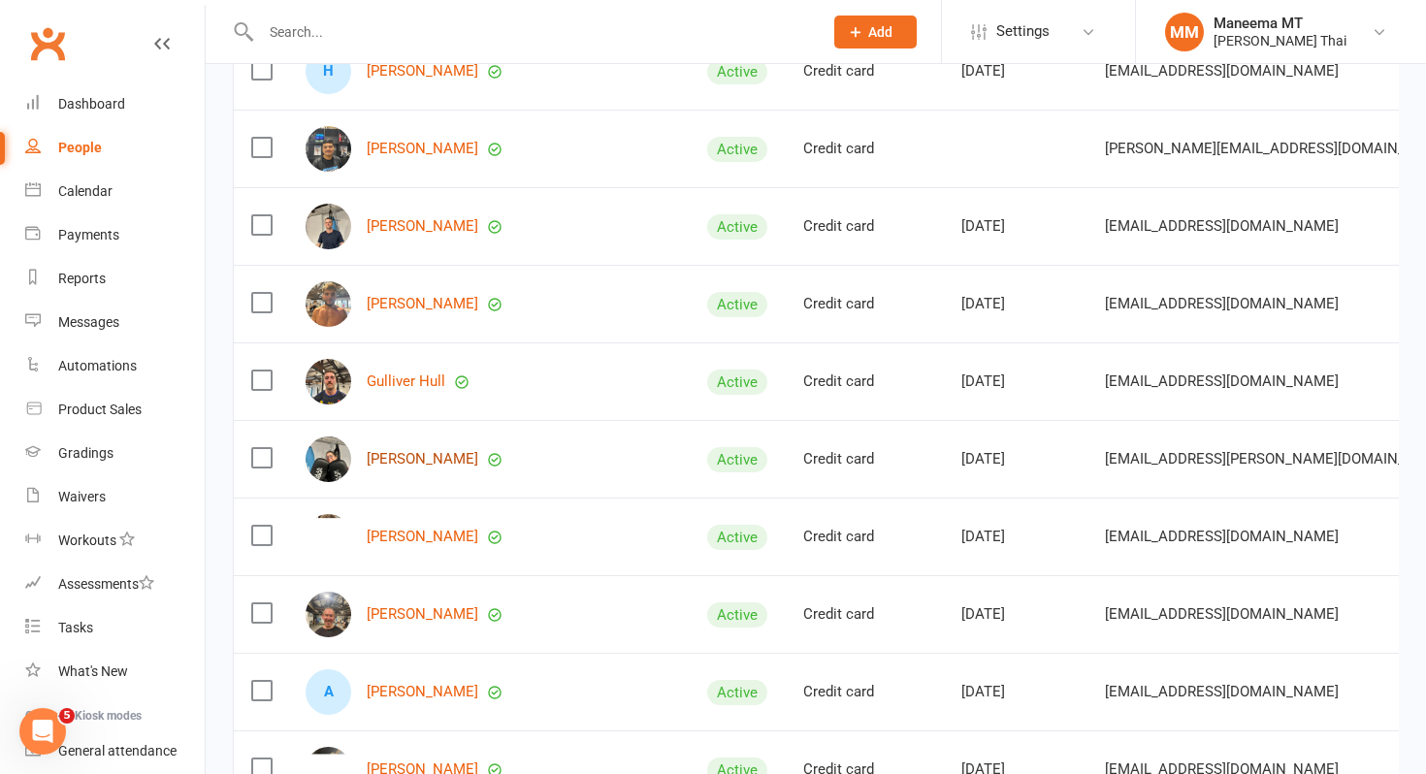
scroll to position [309, 0]
click at [410, 460] on link "[PERSON_NAME]" at bounding box center [423, 458] width 112 height 16
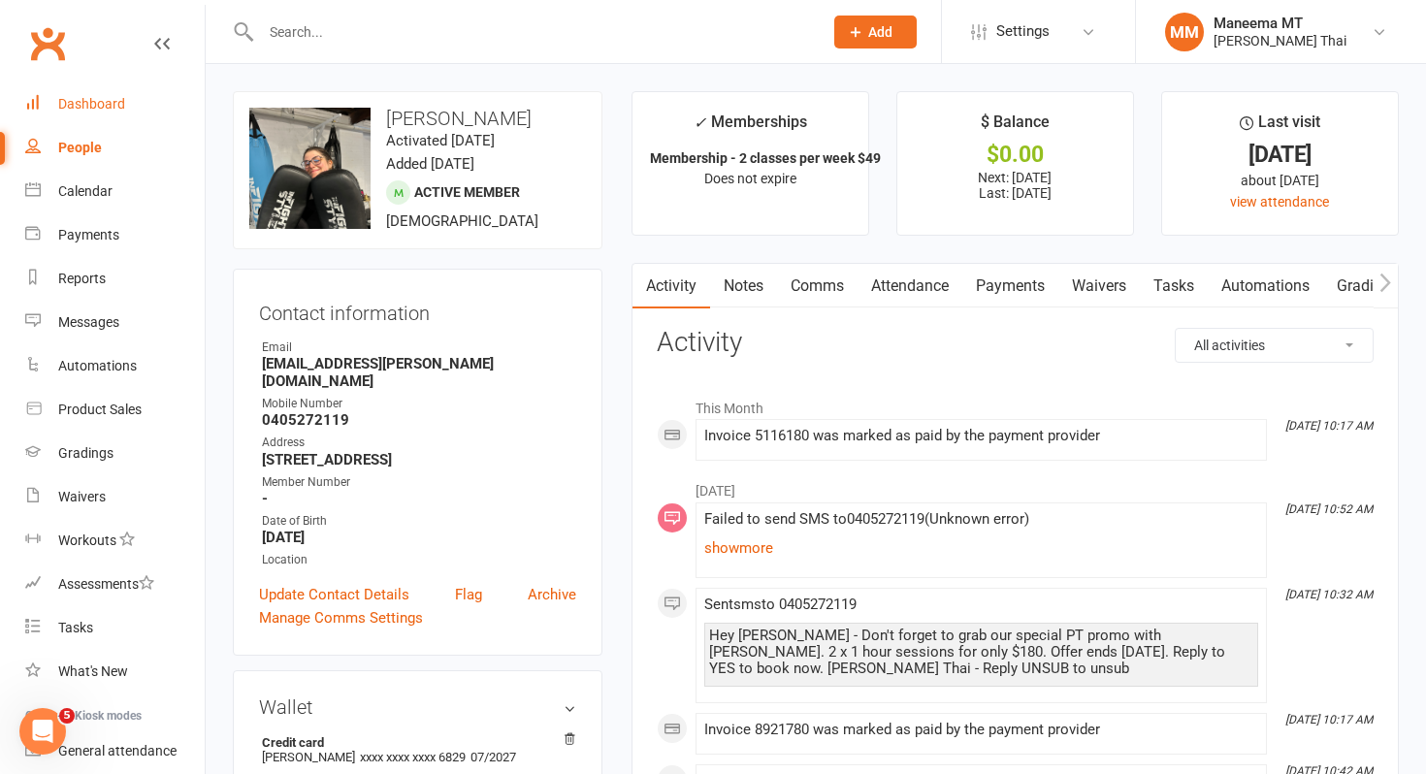
click at [127, 98] on link "Dashboard" at bounding box center [115, 104] width 180 height 44
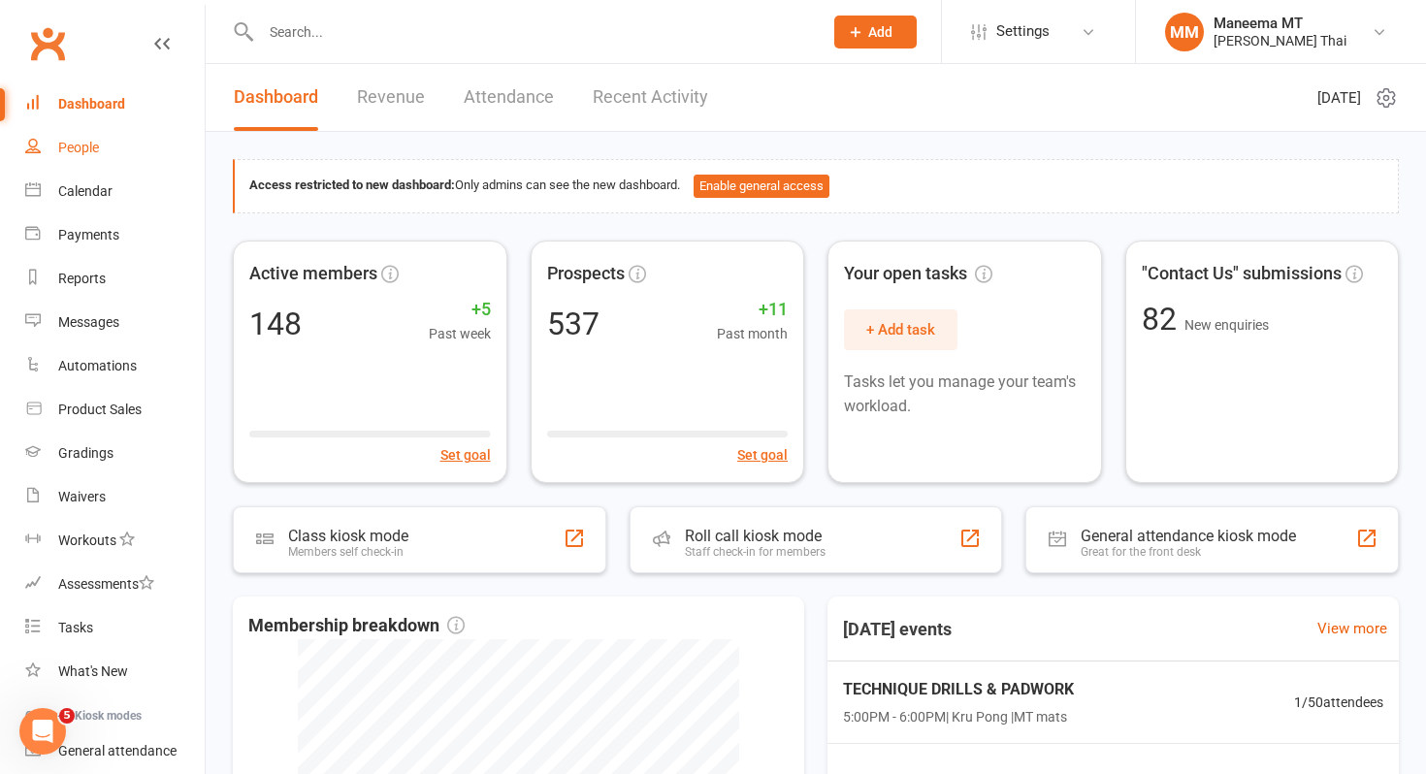
click at [122, 142] on link "People" at bounding box center [115, 148] width 180 height 44
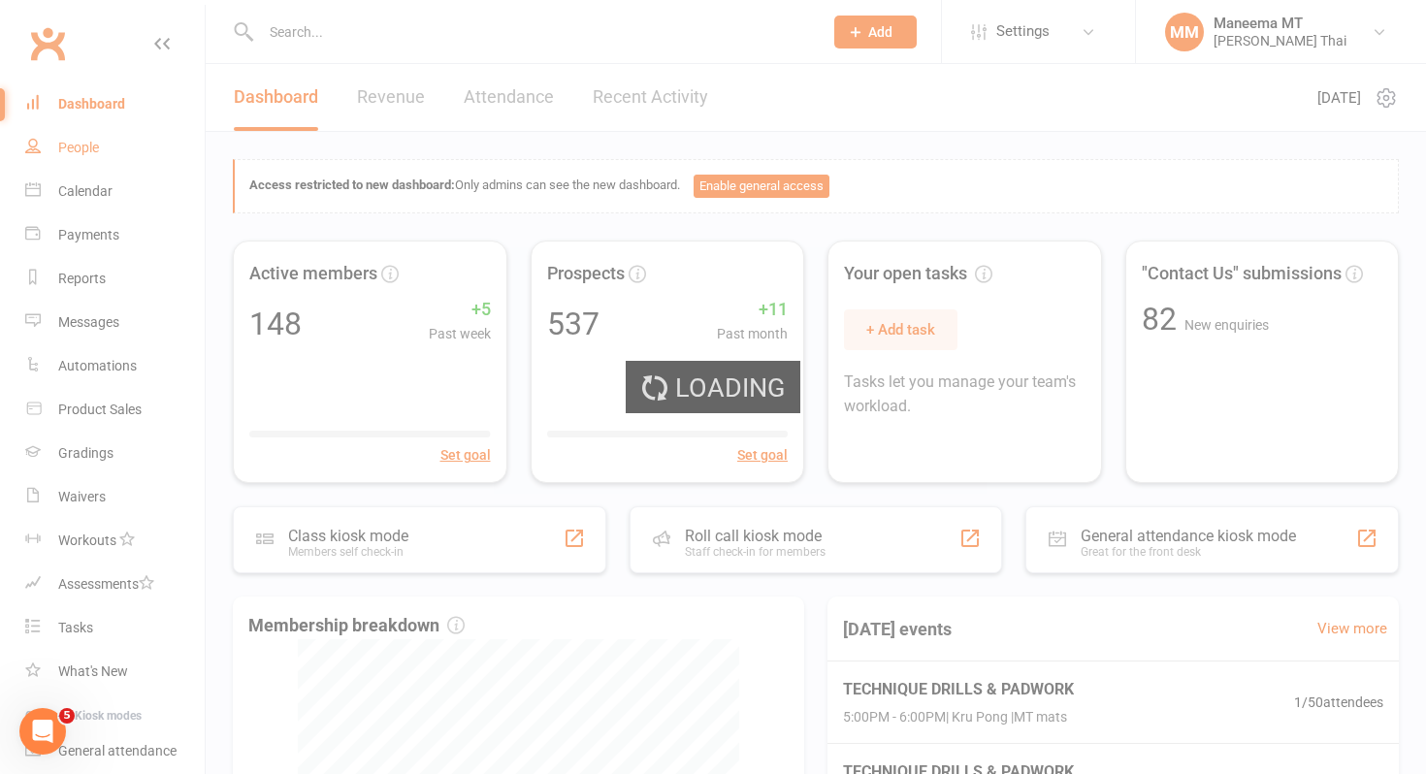
select select "100"
